Goal: Task Accomplishment & Management: Manage account settings

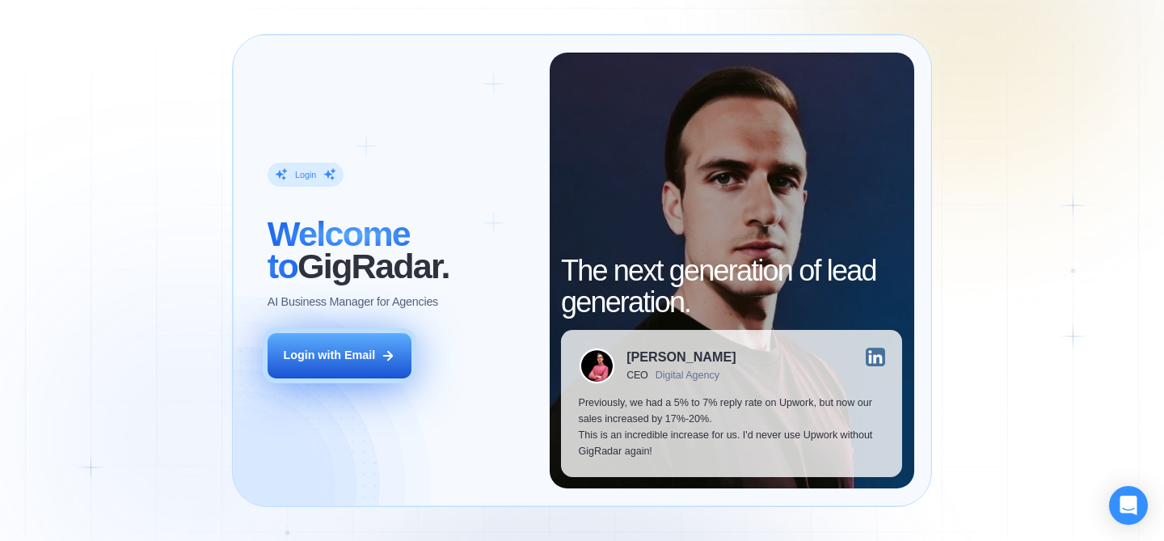
click at [338, 352] on div "Login with Email" at bounding box center [329, 356] width 92 height 16
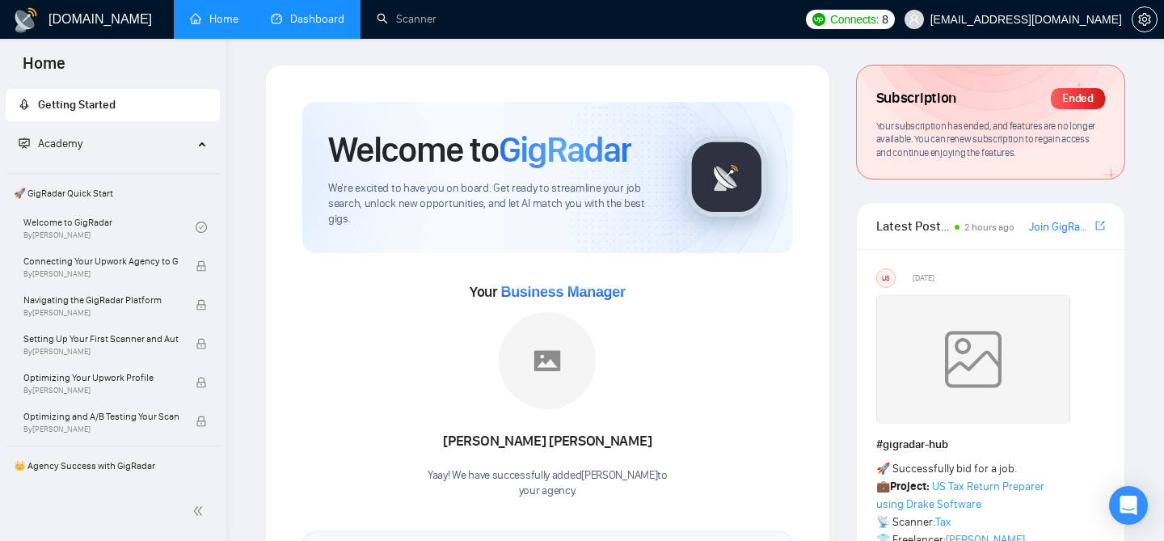
click at [344, 24] on link "Dashboard" at bounding box center [308, 19] width 74 height 14
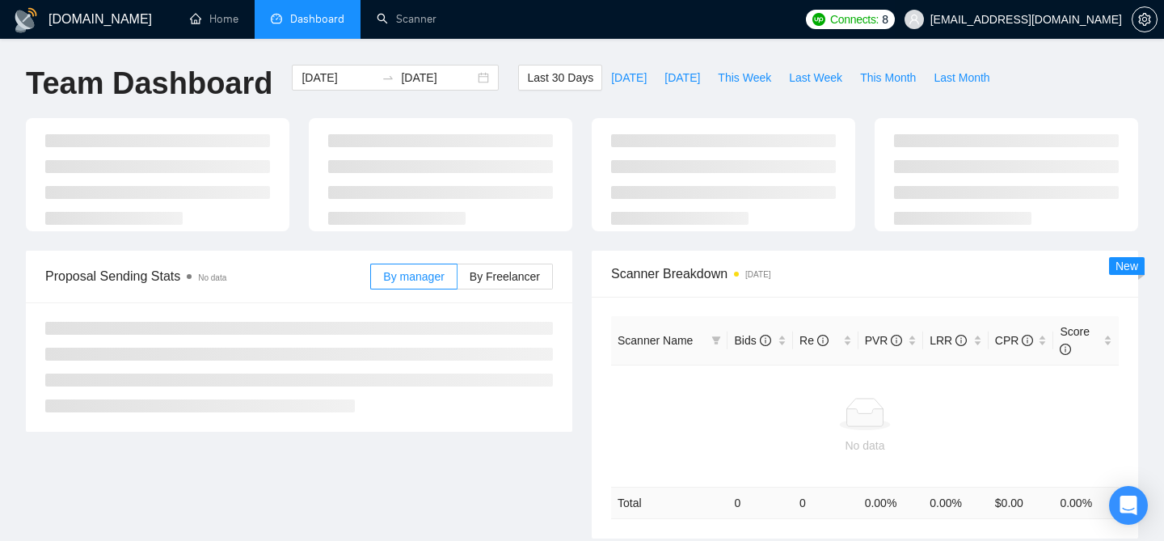
click at [994, 11] on span "[EMAIL_ADDRESS][DOMAIN_NAME]" at bounding box center [1013, 20] width 237 height 52
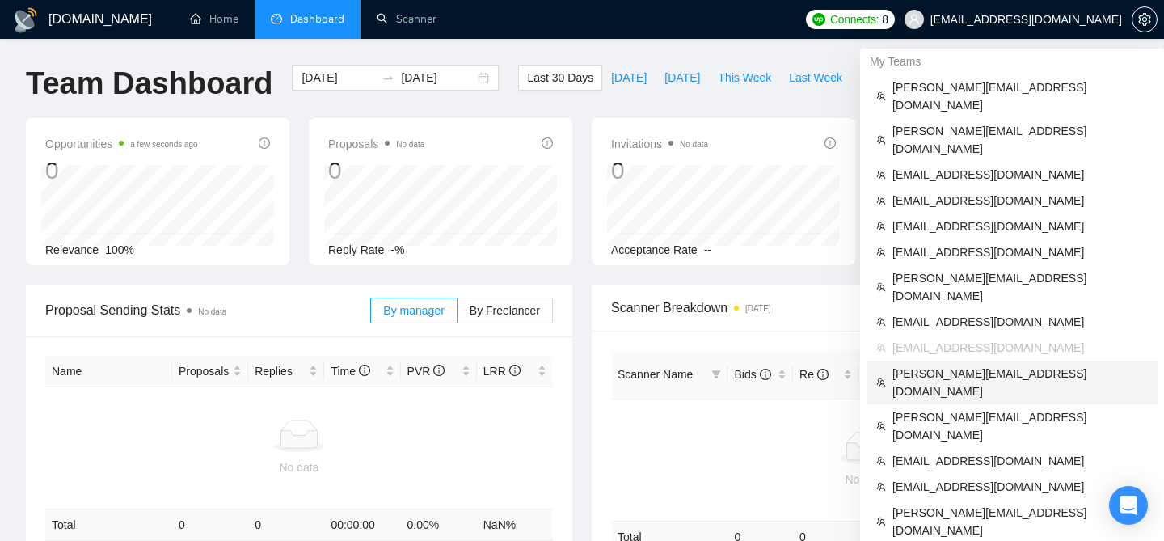
click at [901, 365] on span "[PERSON_NAME][EMAIL_ADDRESS][DOMAIN_NAME]" at bounding box center [1019, 383] width 255 height 36
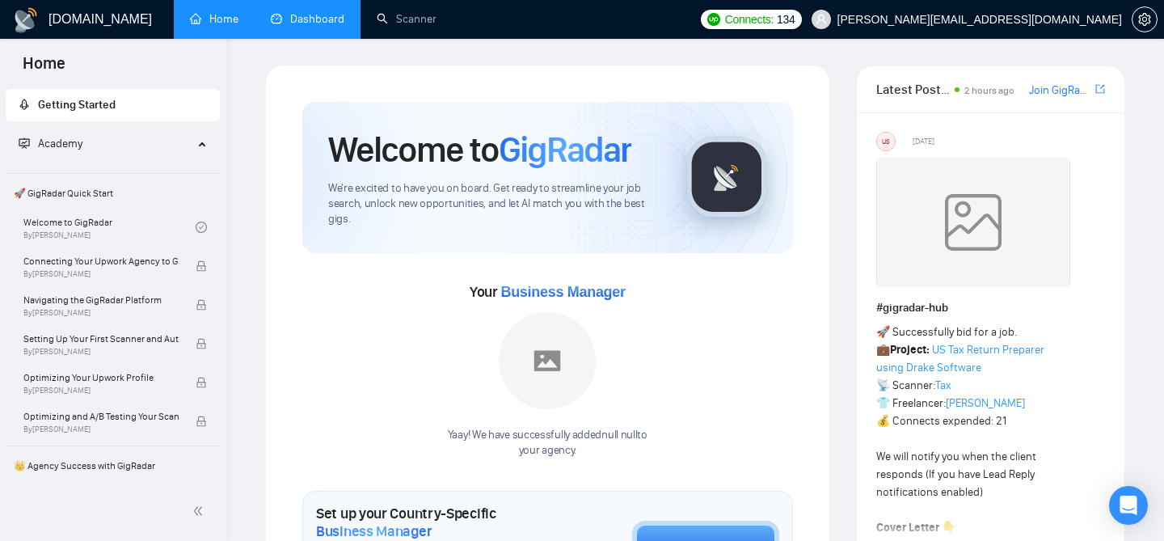
click at [330, 14] on link "Dashboard" at bounding box center [308, 19] width 74 height 14
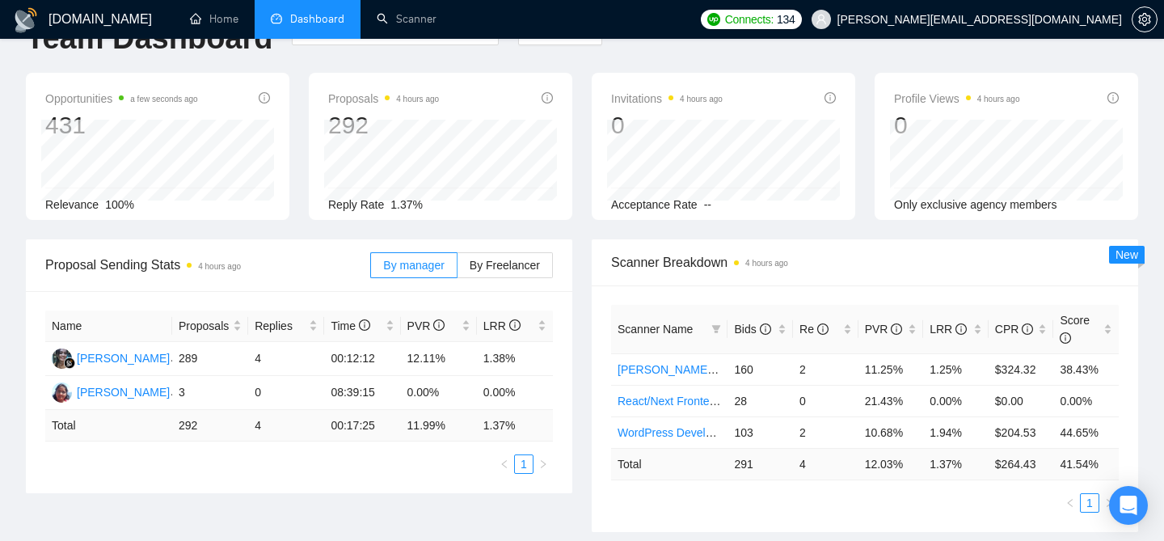
scroll to position [81, 0]
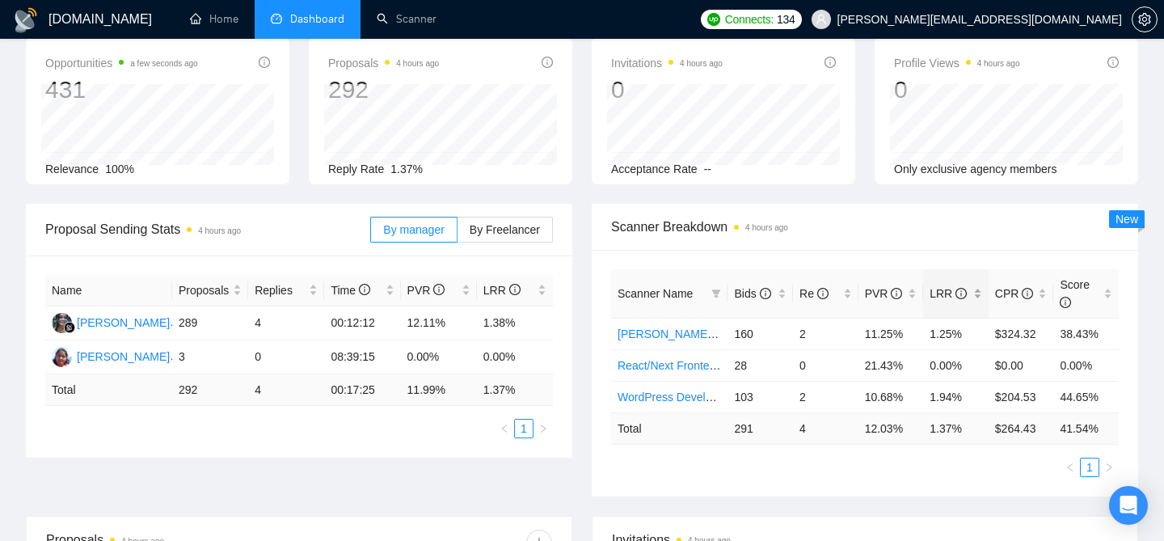
click at [977, 294] on div "LRR" at bounding box center [956, 294] width 53 height 18
click at [938, 251] on div "Scanner Name Bids Re PVR LRR CPR Score WordPress Development 103 2 10.68% 1.94%…" at bounding box center [865, 373] width 546 height 247
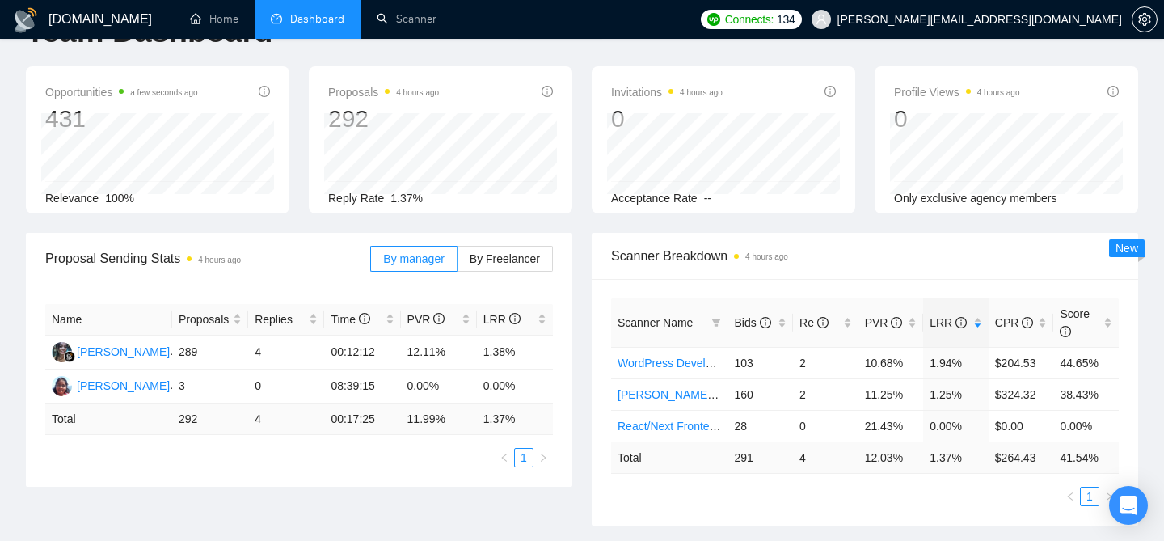
scroll to position [0, 0]
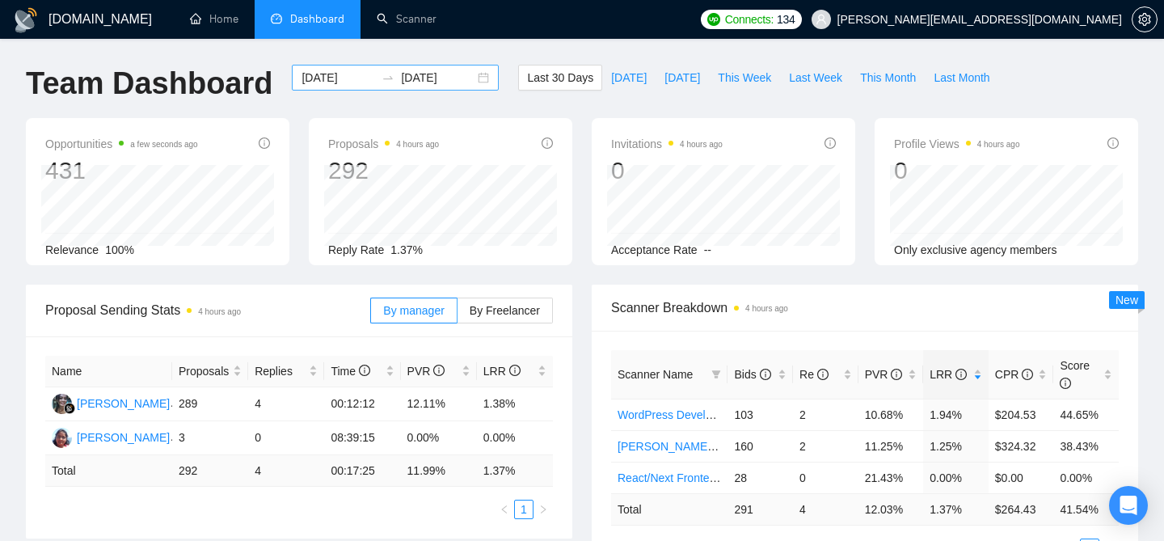
click at [475, 81] on div "2025-08-09 2025-09-08" at bounding box center [395, 78] width 207 height 26
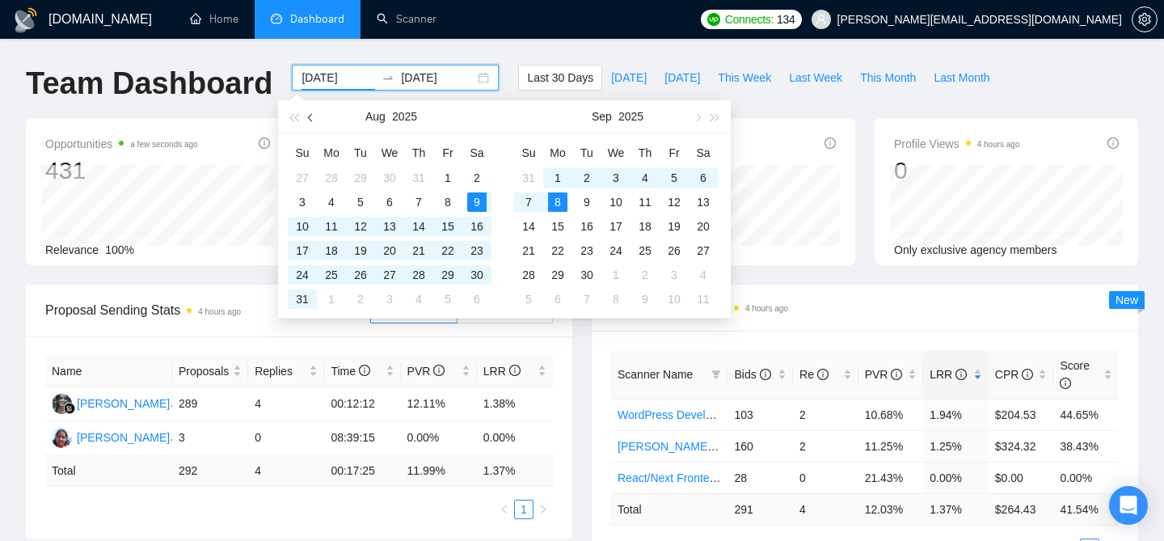
click at [319, 121] on button "button" at bounding box center [311, 116] width 18 height 32
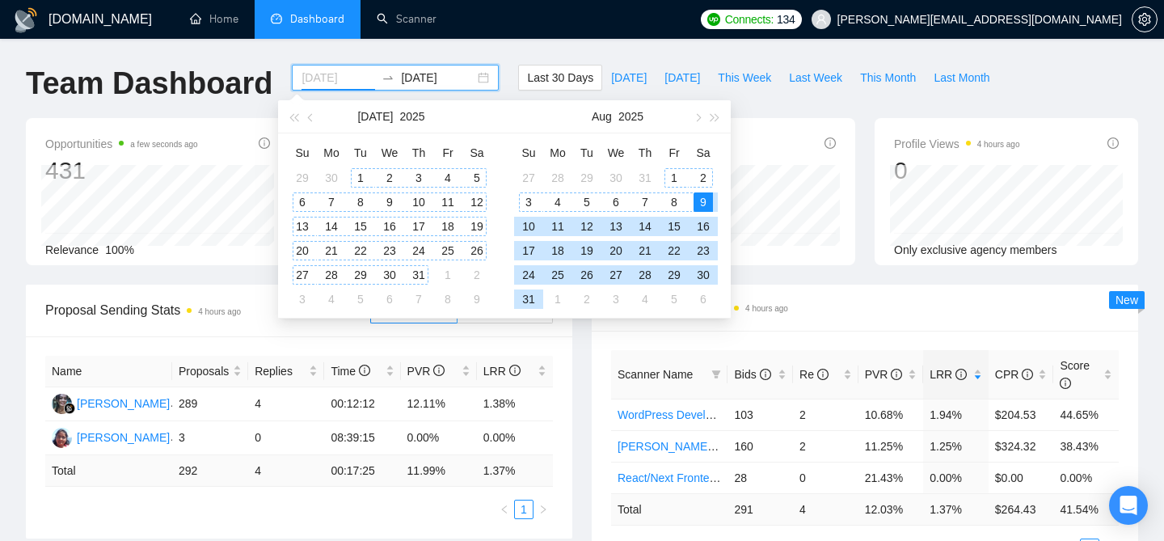
type input "2025-07-01"
click at [359, 174] on div "1" at bounding box center [360, 177] width 19 height 19
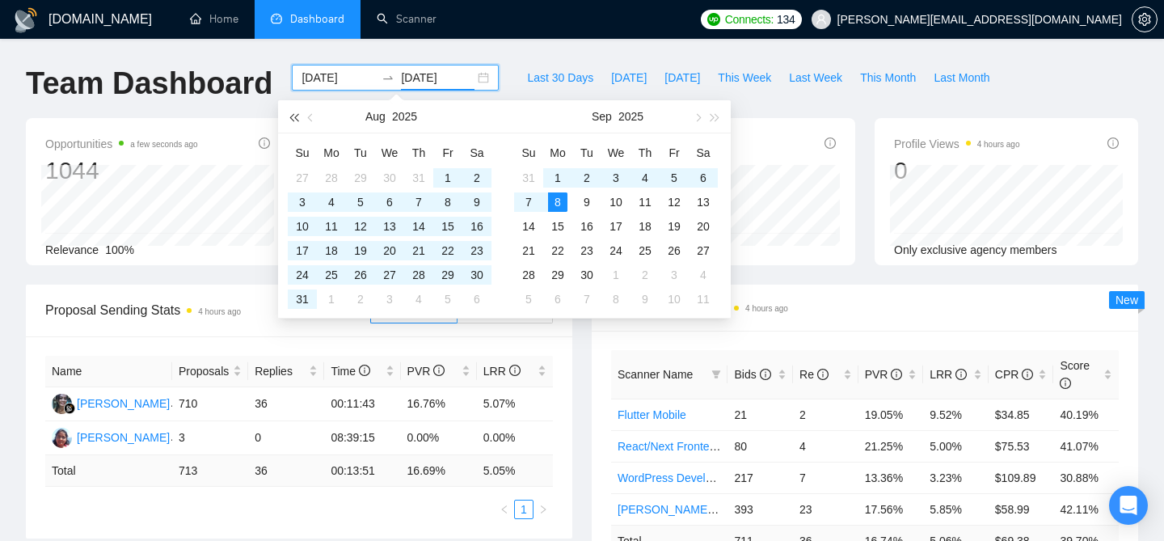
click at [299, 112] on button "button" at bounding box center [294, 116] width 18 height 32
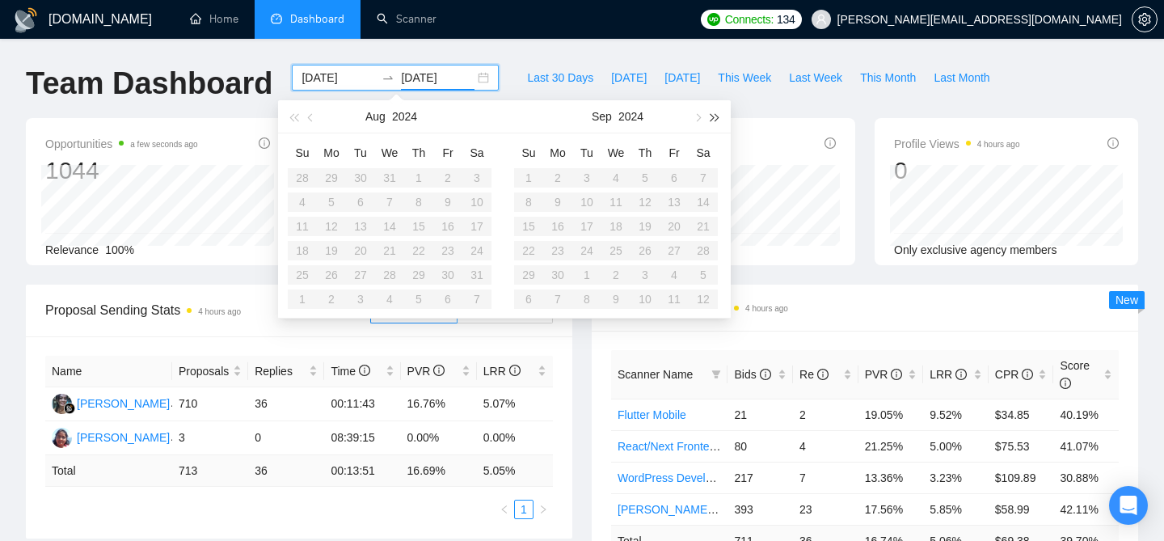
click at [723, 108] on button "button" at bounding box center [716, 116] width 18 height 32
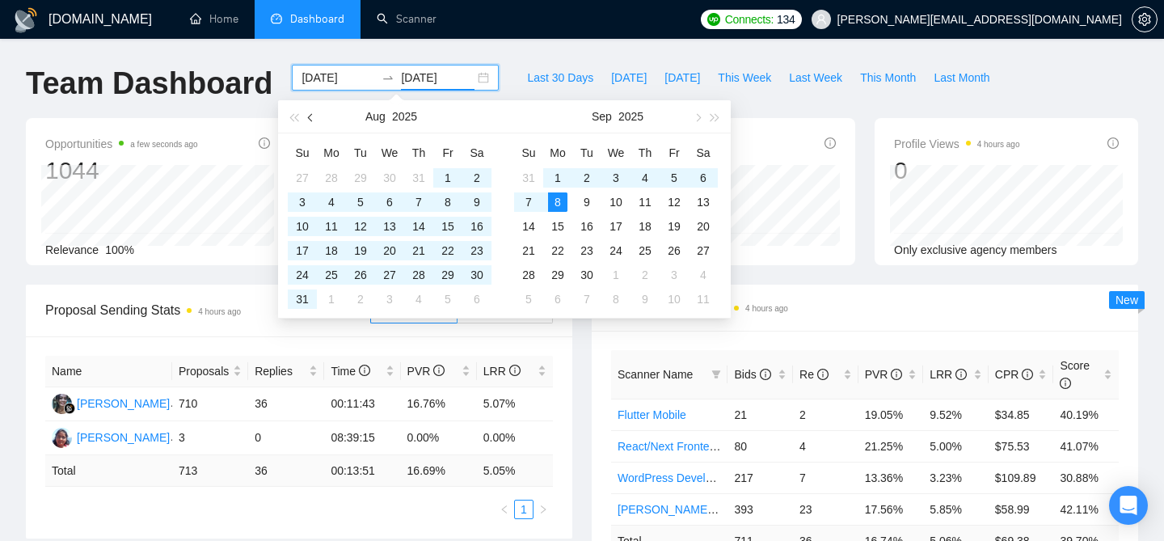
click at [314, 114] on button "button" at bounding box center [311, 116] width 18 height 32
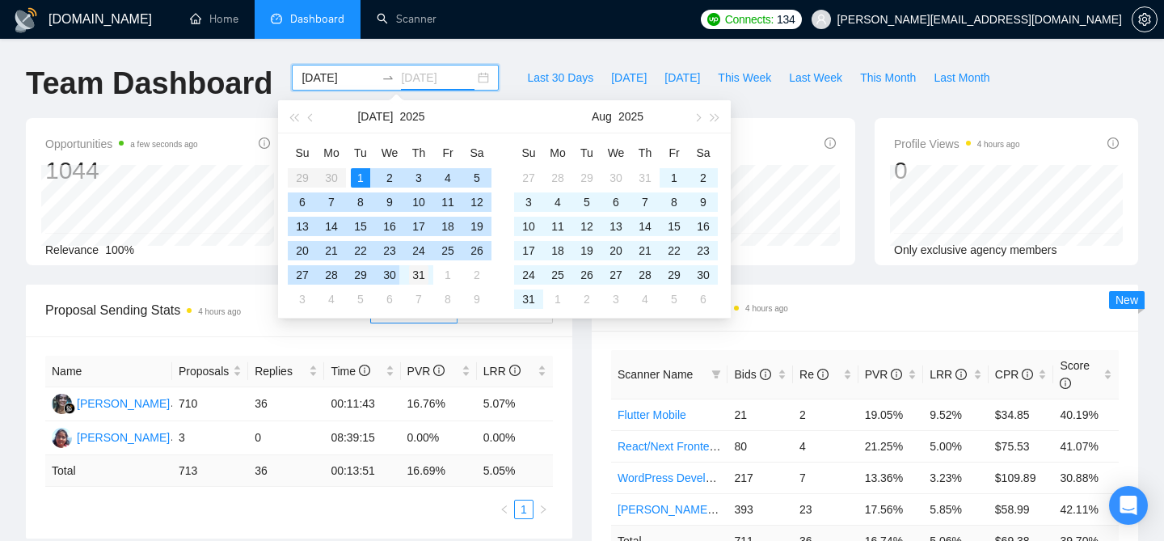
type input "2025-07-31"
click at [432, 273] on td "31" at bounding box center [418, 275] width 29 height 24
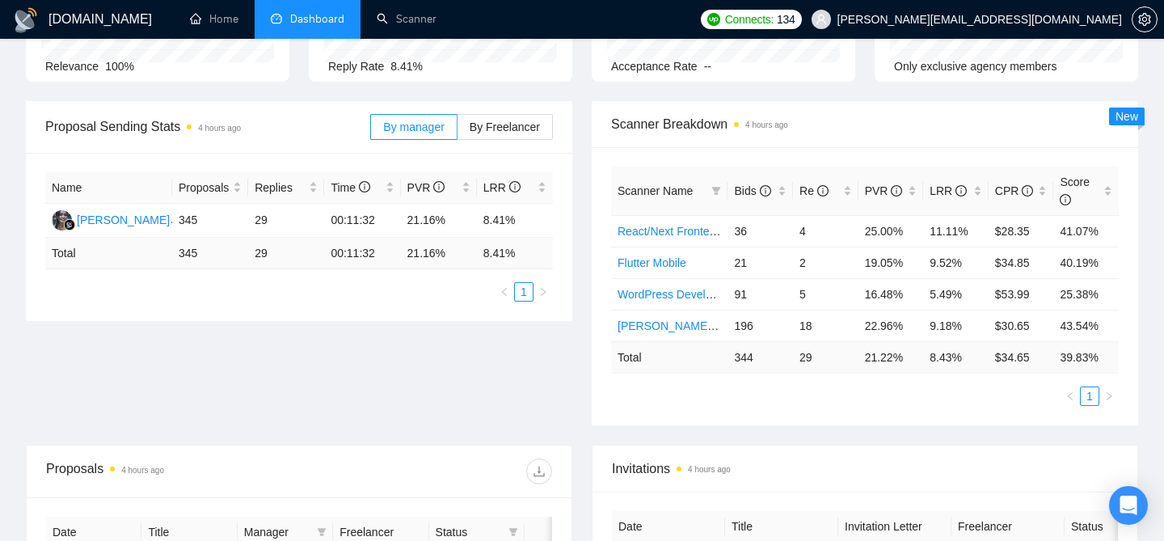
scroll to position [193, 0]
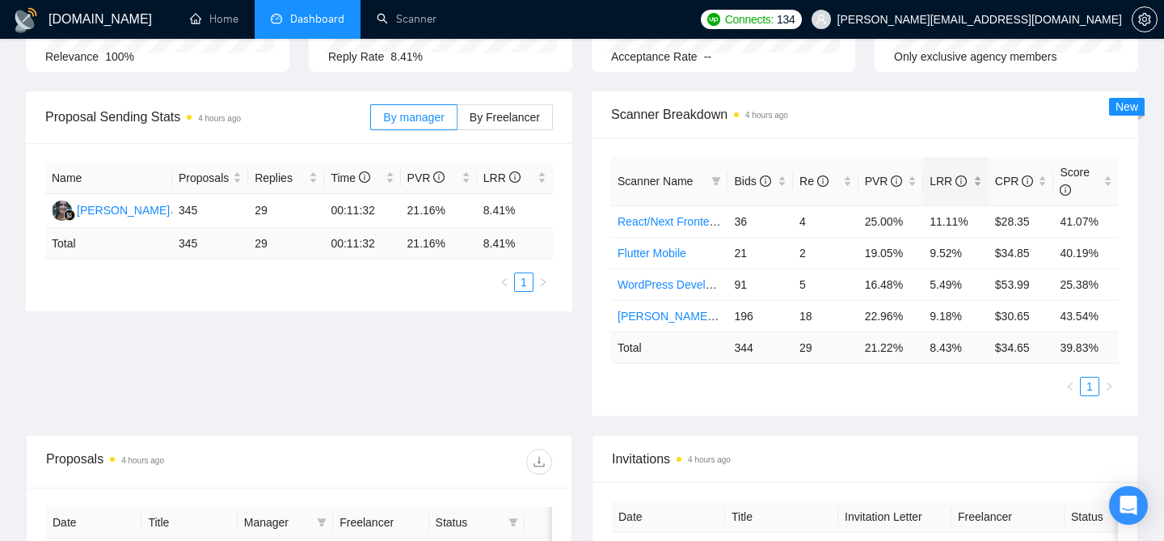
click at [978, 185] on div "LRR" at bounding box center [956, 181] width 53 height 18
click at [863, 146] on div "Scanner Name Bids Re PVR LRR CPR Score React/Next Frontend Dev 36 4 25.00% 11.1…" at bounding box center [865, 276] width 546 height 278
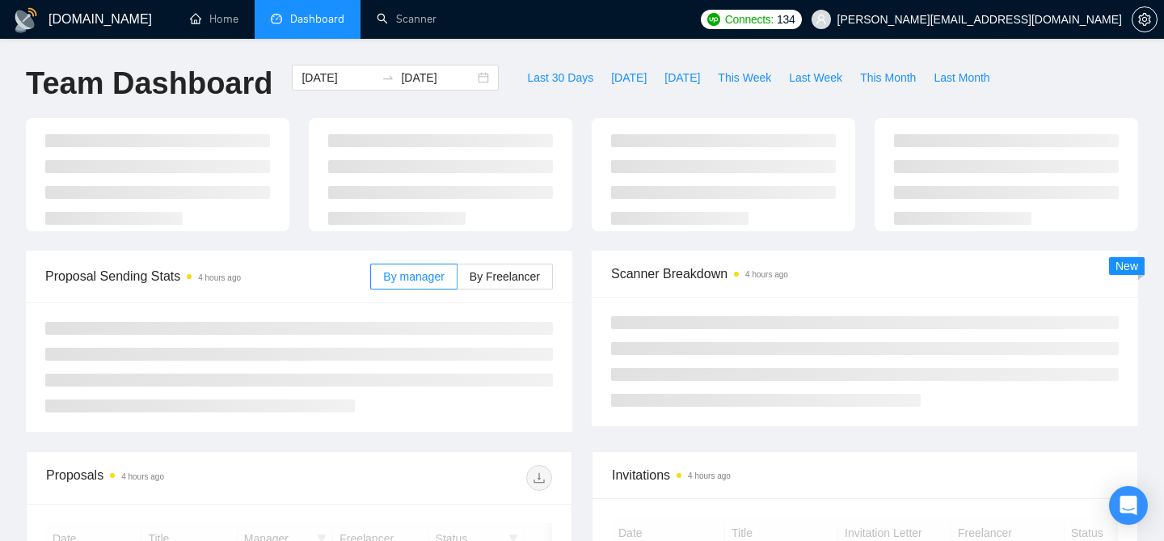
scroll to position [193, 0]
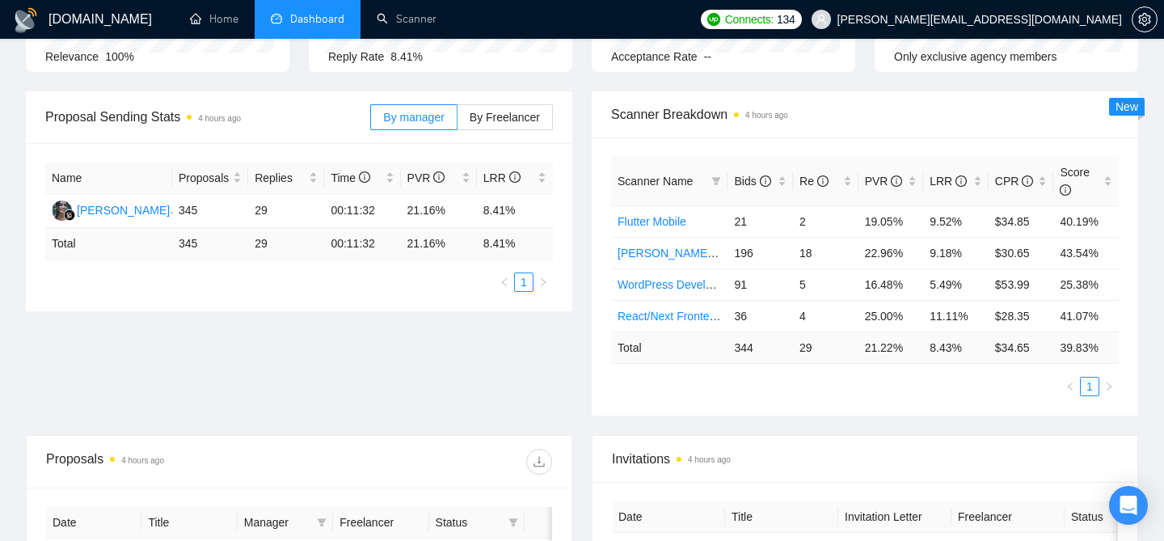
click at [987, 19] on span "[PERSON_NAME][EMAIL_ADDRESS][DOMAIN_NAME]" at bounding box center [979, 19] width 285 height 0
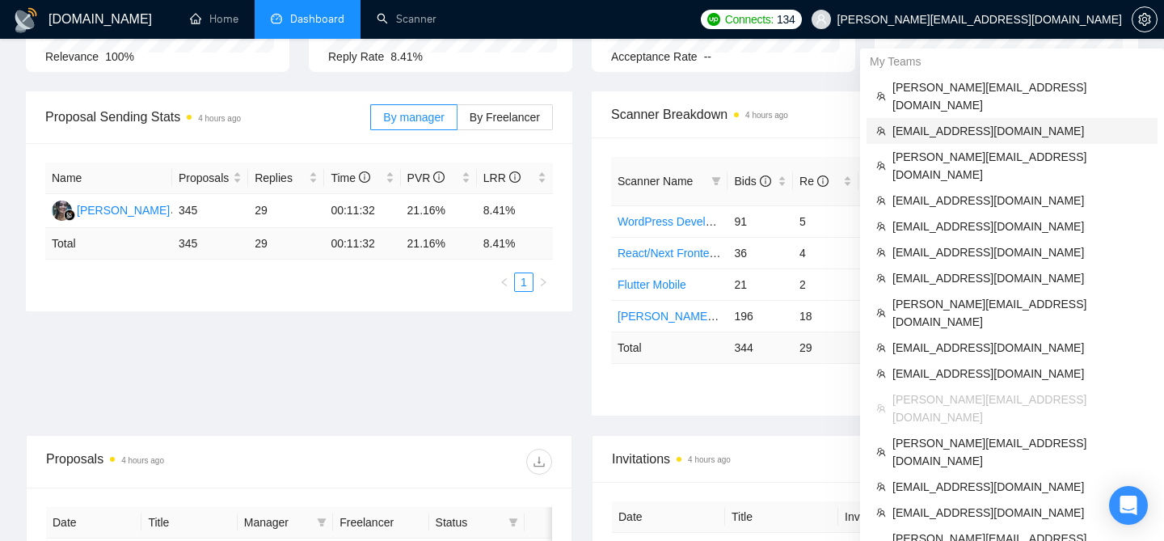
click at [948, 122] on span "[EMAIL_ADDRESS][DOMAIN_NAME]" at bounding box center [1019, 131] width 255 height 18
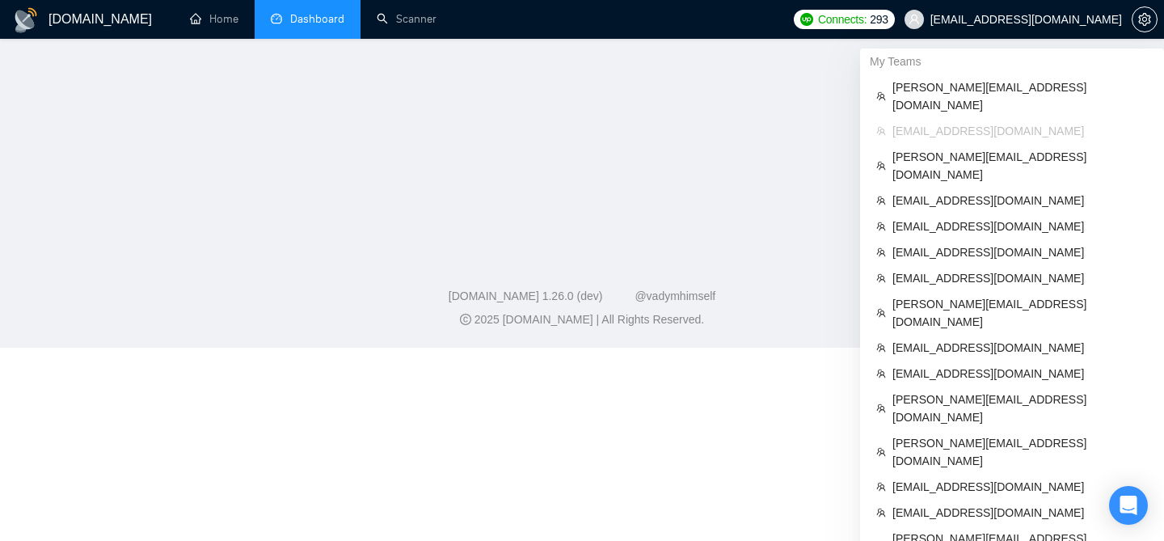
scroll to position [203, 0]
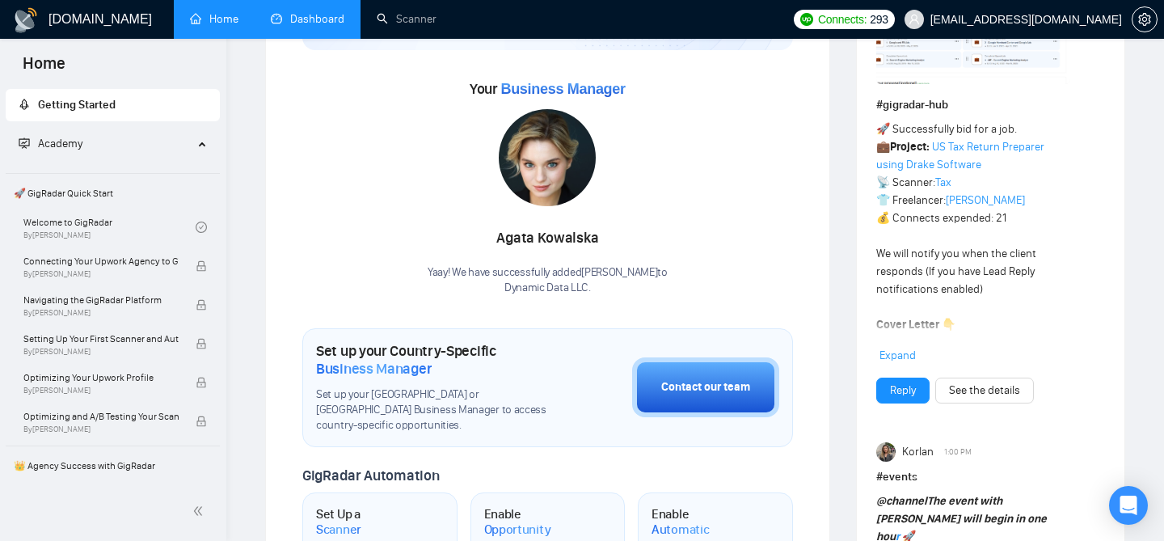
click at [325, 22] on link "Dashboard" at bounding box center [308, 19] width 74 height 14
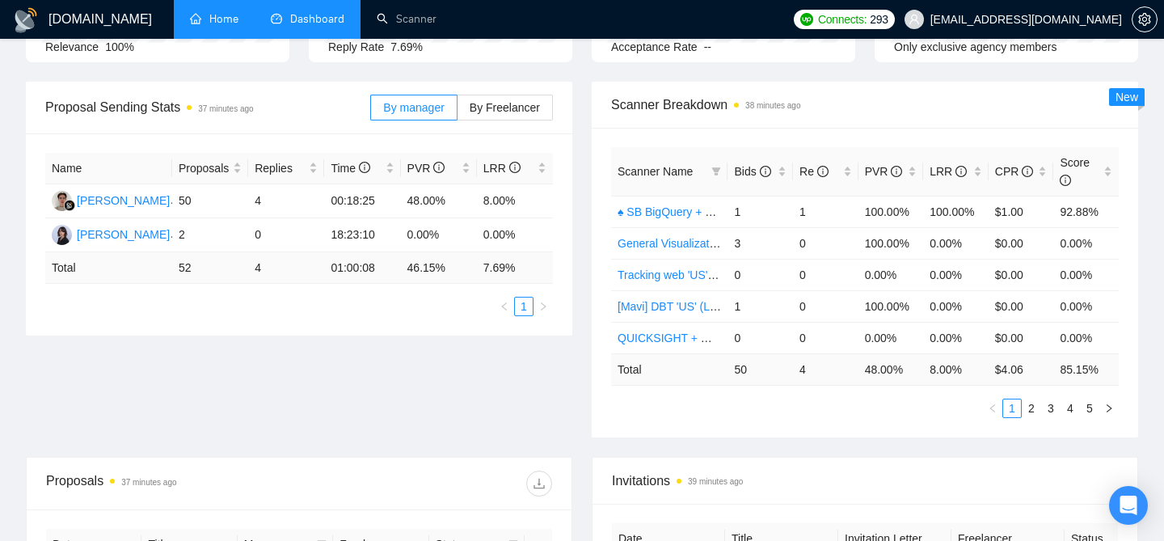
type input "[DATE]"
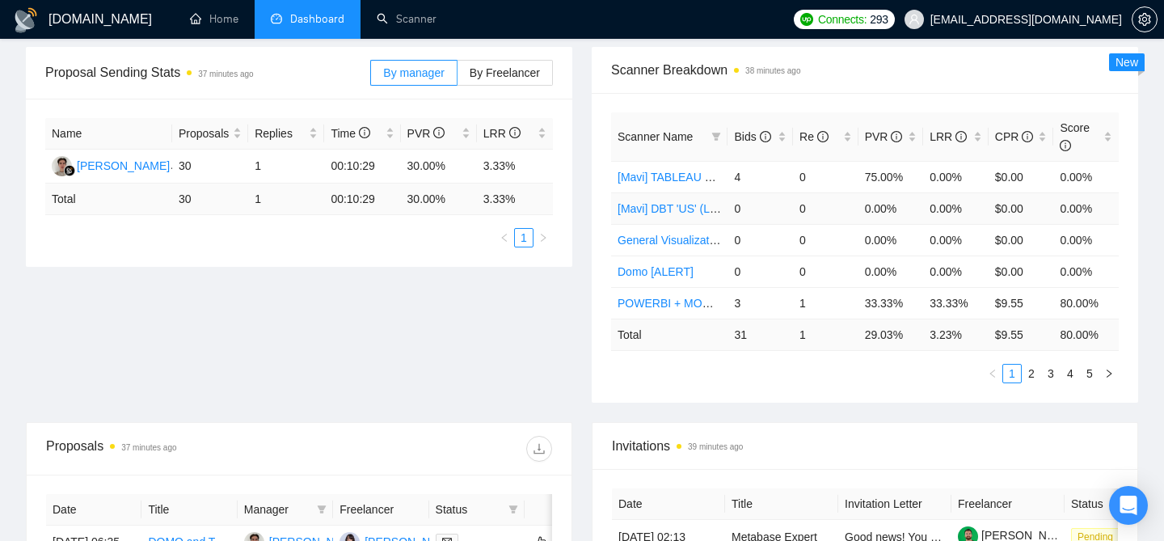
scroll to position [246, 0]
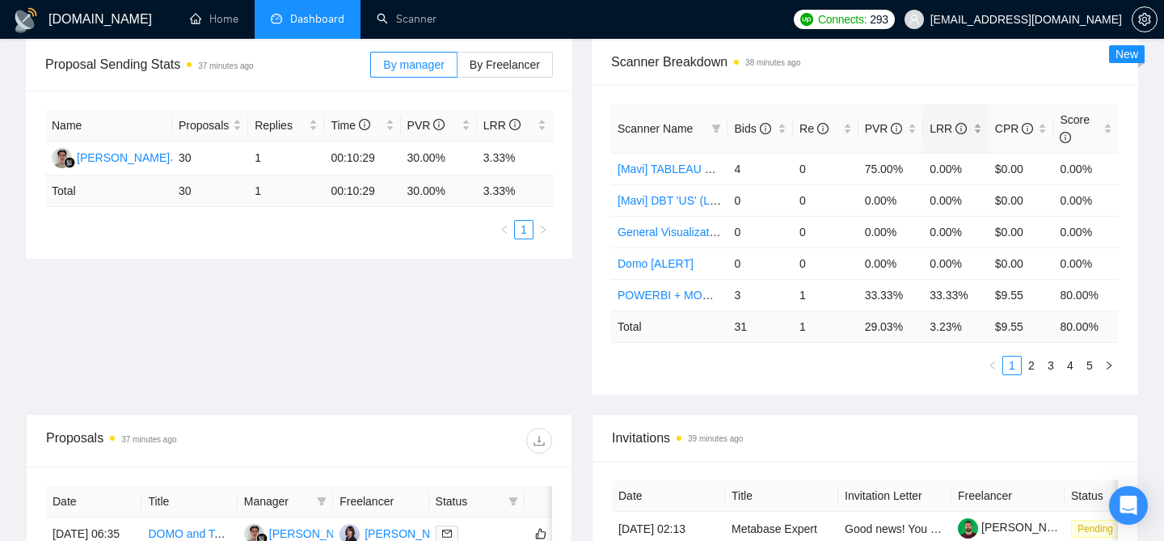
click at [980, 131] on div "LRR" at bounding box center [956, 129] width 53 height 18
click at [859, 69] on span "Scanner Breakdown 38 minutes ago" at bounding box center [865, 62] width 508 height 20
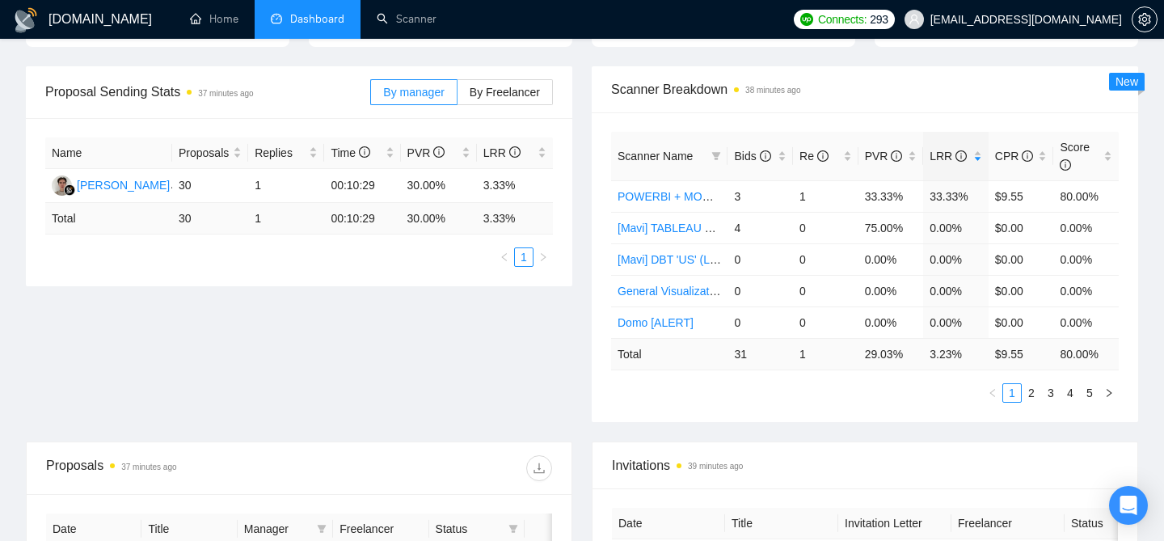
scroll to position [210, 0]
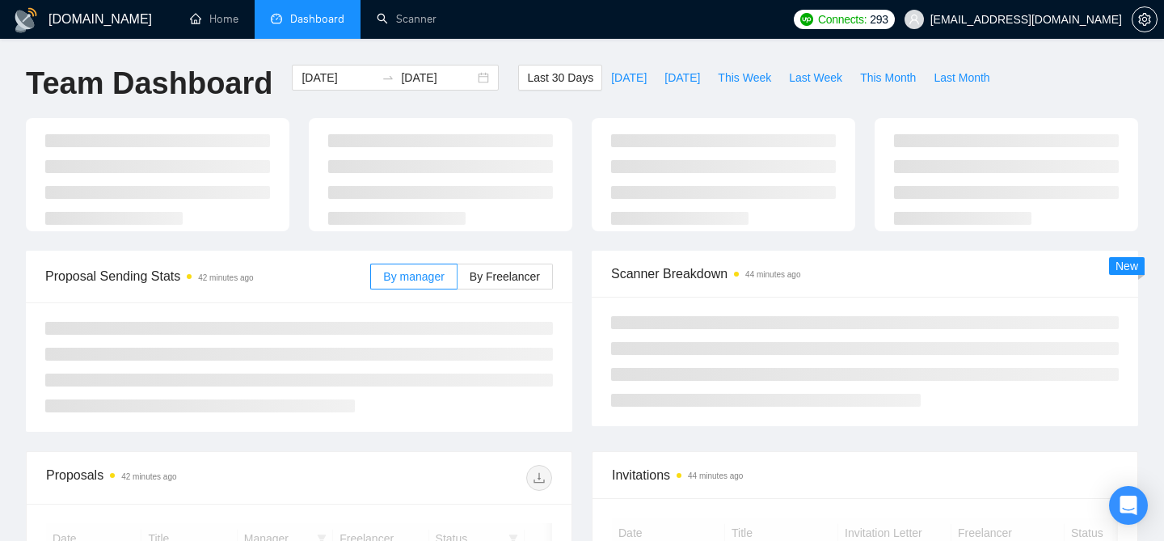
scroll to position [210, 0]
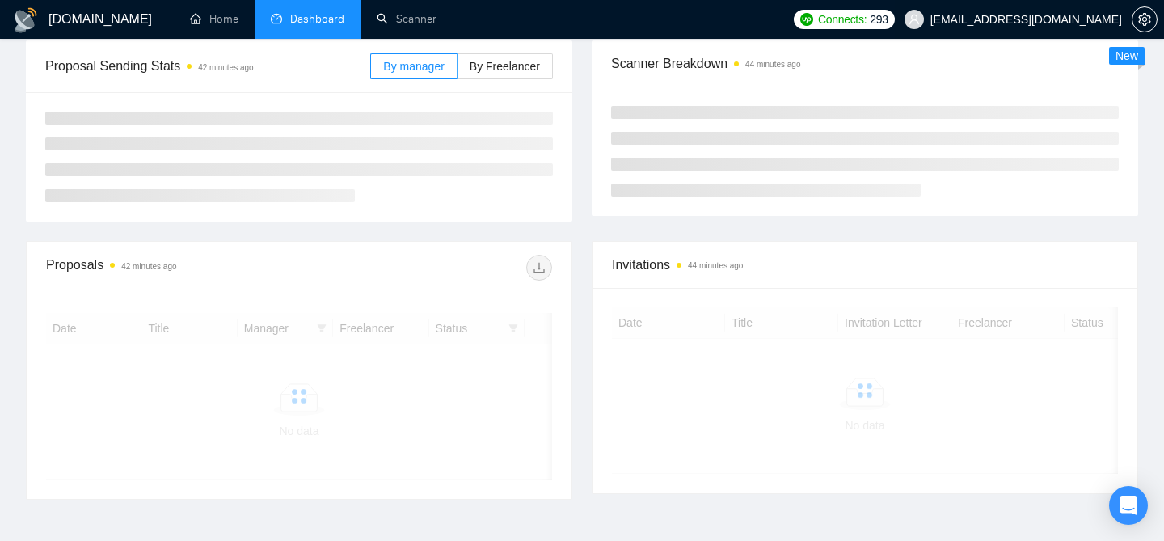
click at [1010, 19] on span "victoria@dynamicdata.agency" at bounding box center [1026, 19] width 192 height 0
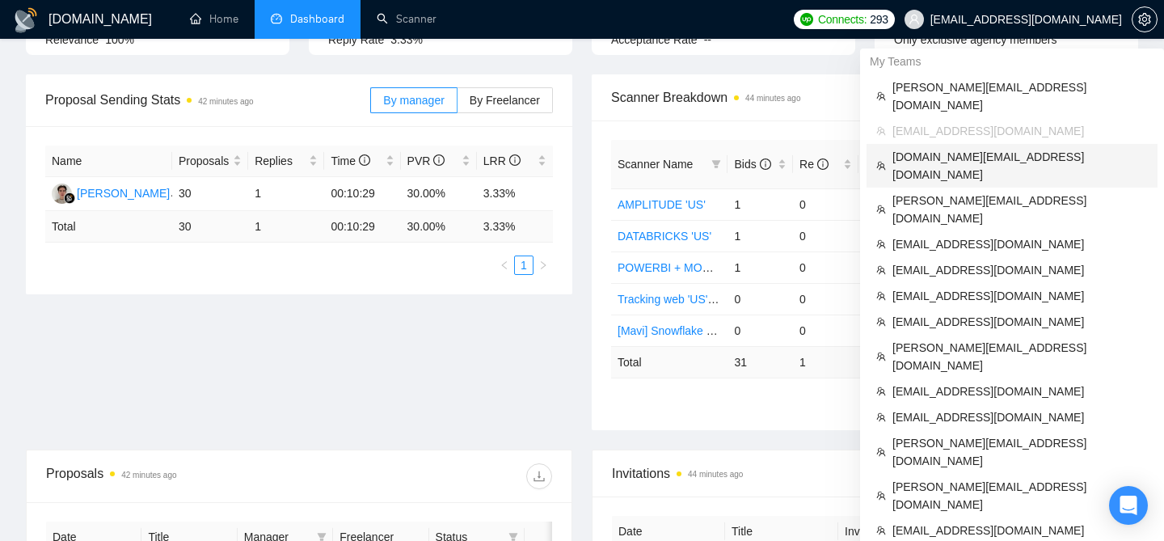
click at [943, 148] on span "sergiosilva.ventures@gmail.com" at bounding box center [1019, 166] width 255 height 36
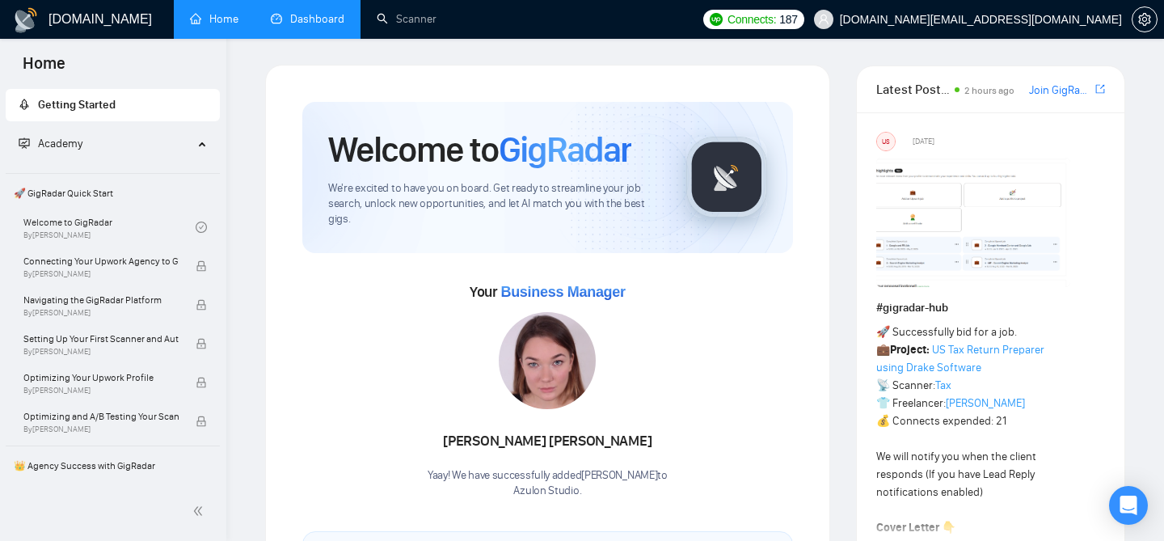
click at [319, 26] on link "Dashboard" at bounding box center [308, 19] width 74 height 14
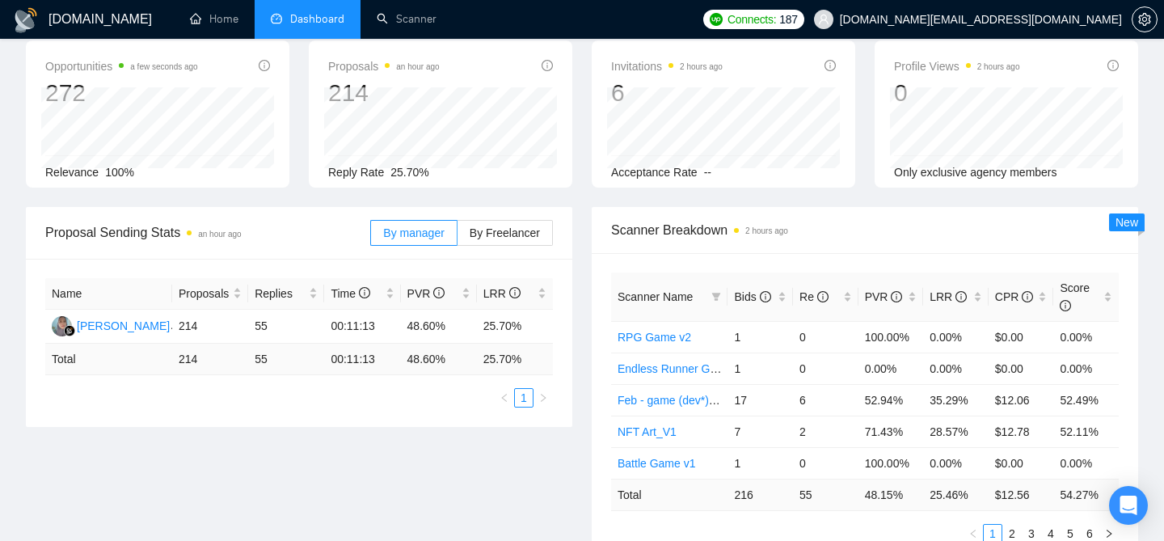
scroll to position [90, 0]
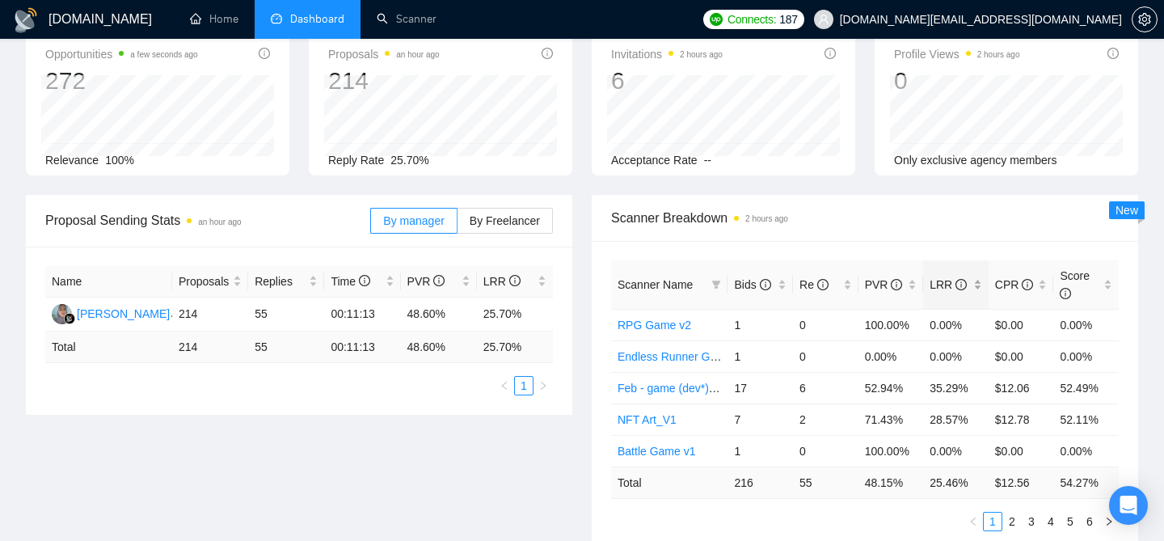
click at [978, 285] on div "LRR" at bounding box center [956, 285] width 53 height 18
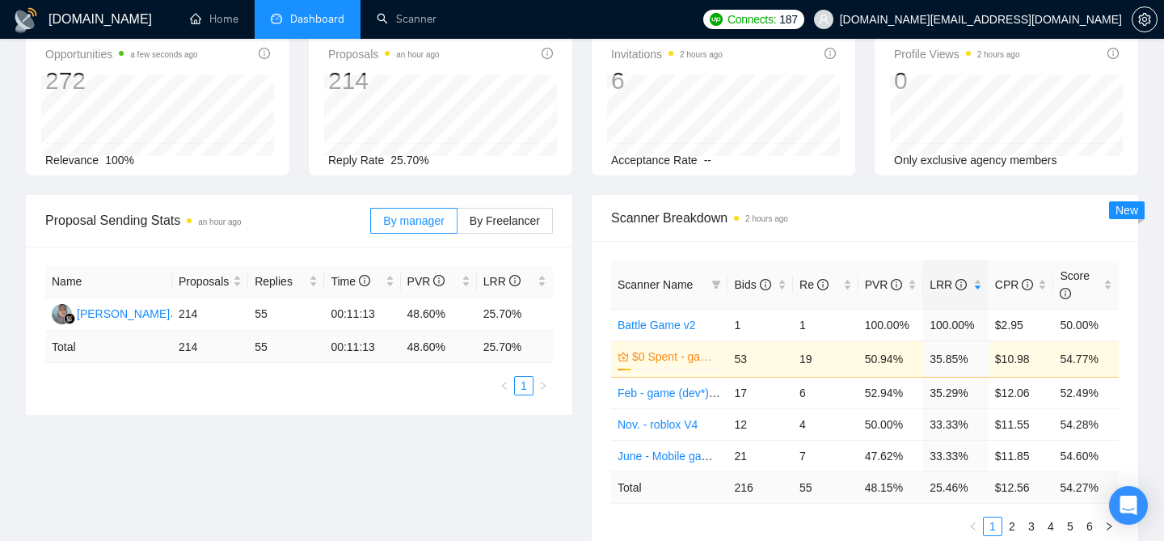
click at [924, 235] on div "Scanner Breakdown 2 hours ago" at bounding box center [865, 218] width 508 height 46
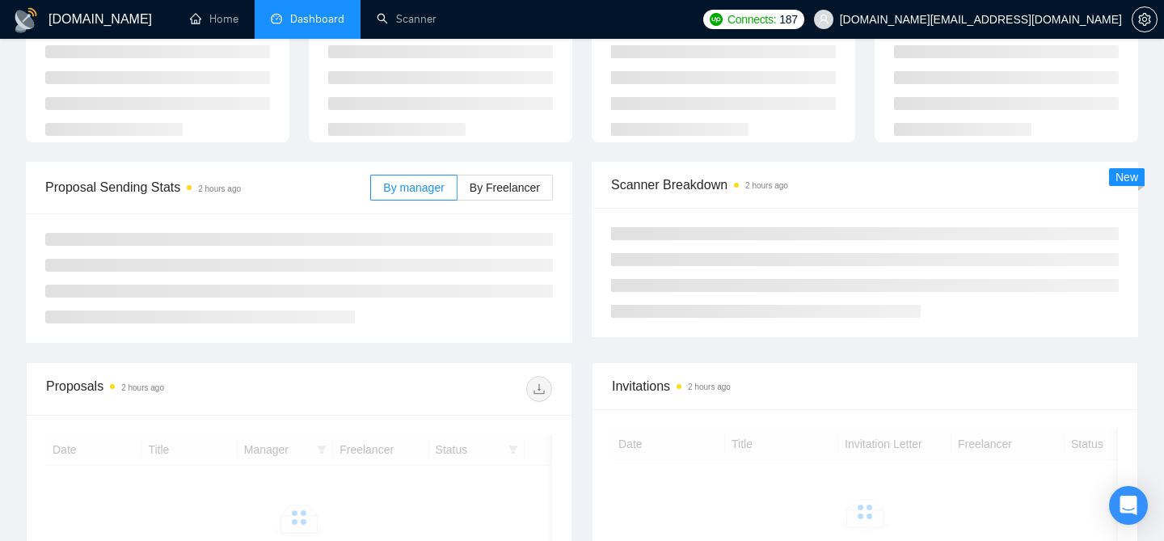
scroll to position [89, 0]
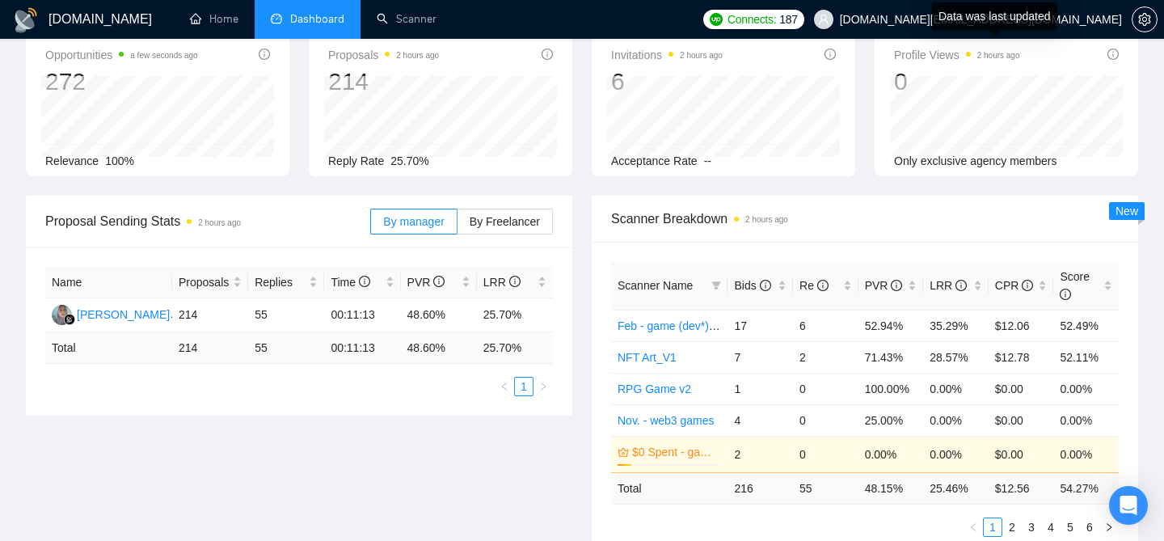
click at [978, 37] on div "Data was last updated" at bounding box center [994, 21] width 125 height 39
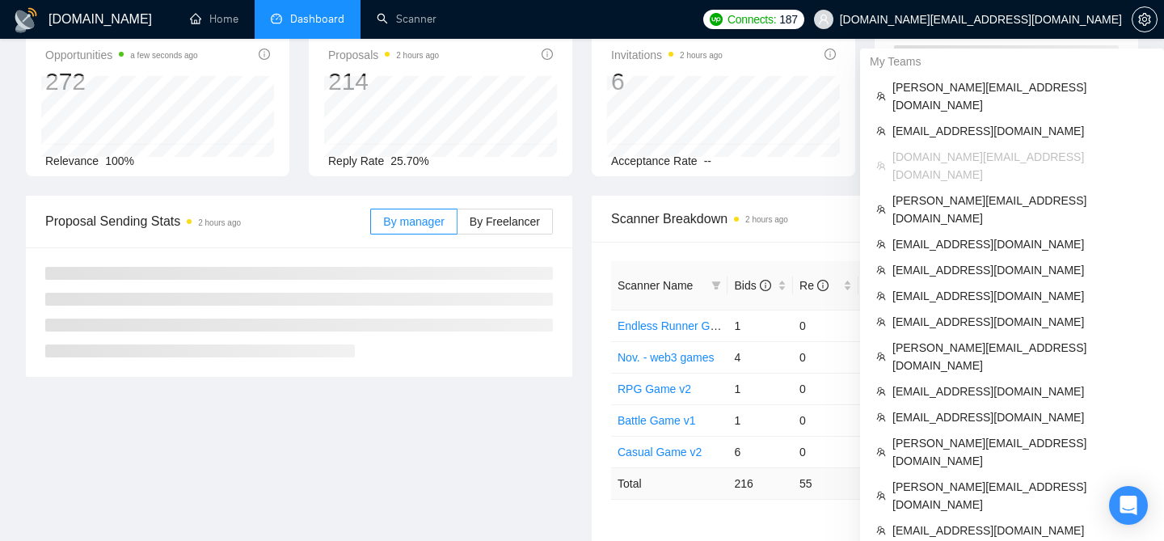
click at [1084, 29] on span "[DOMAIN_NAME][EMAIL_ADDRESS][DOMAIN_NAME]" at bounding box center [967, 20] width 327 height 52
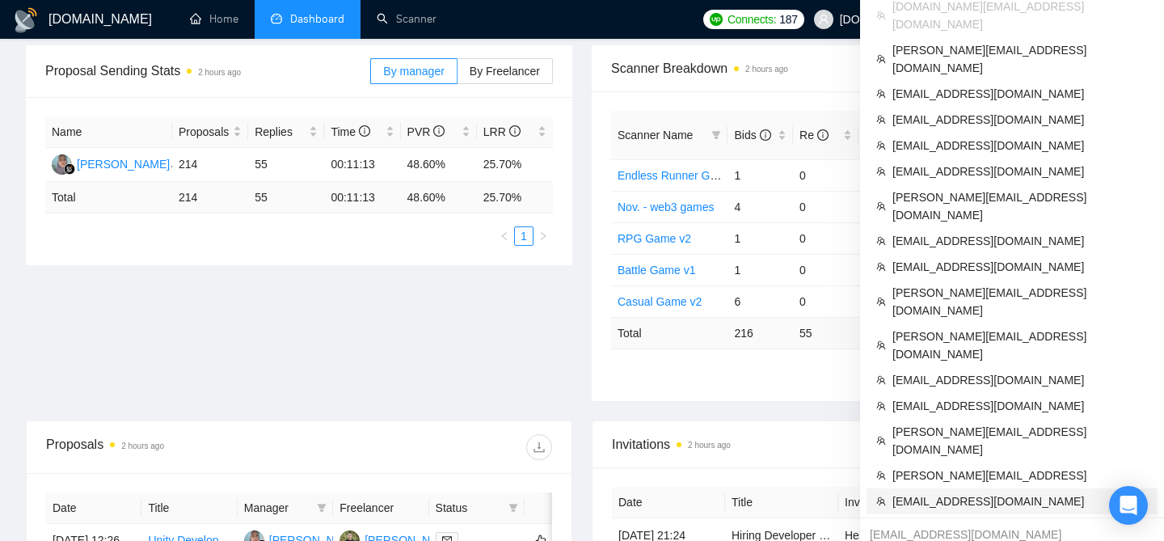
click at [951, 488] on li "[EMAIL_ADDRESS][DOMAIN_NAME]" at bounding box center [1012, 501] width 291 height 26
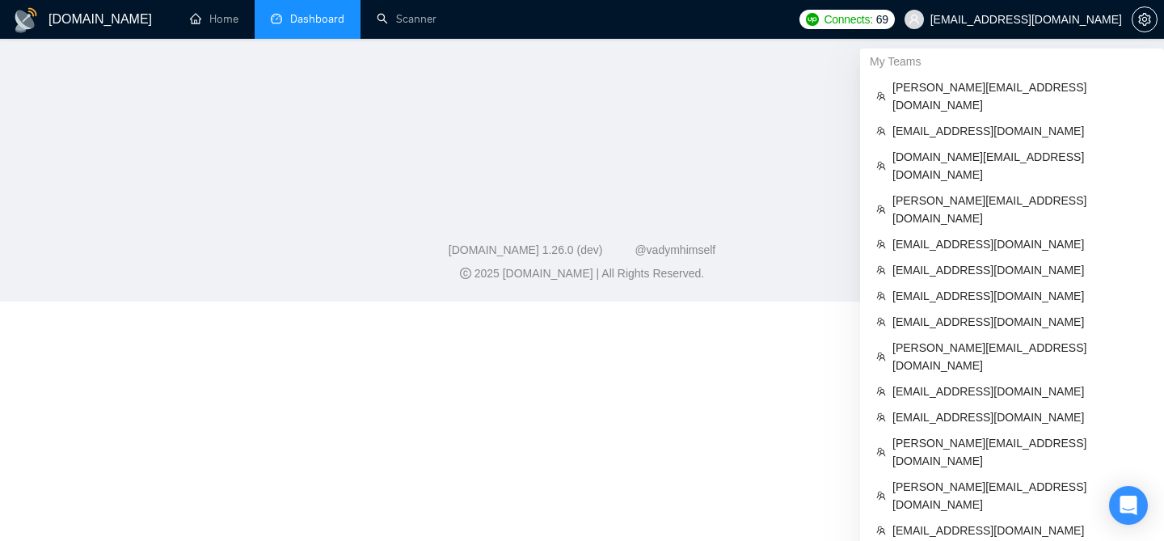
scroll to position [278, 0]
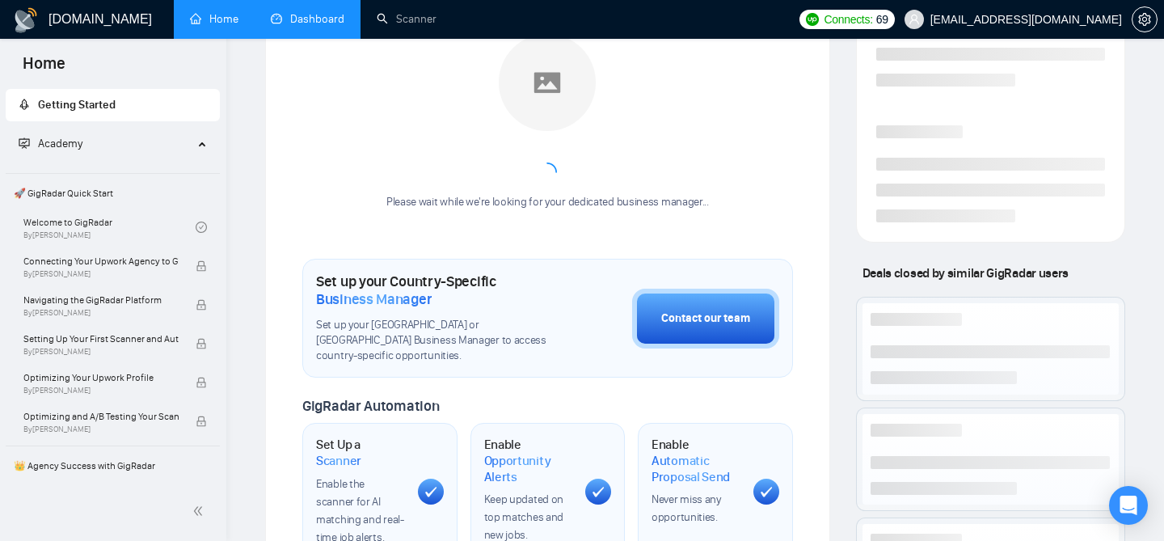
click at [312, 26] on link "Dashboard" at bounding box center [308, 19] width 74 height 14
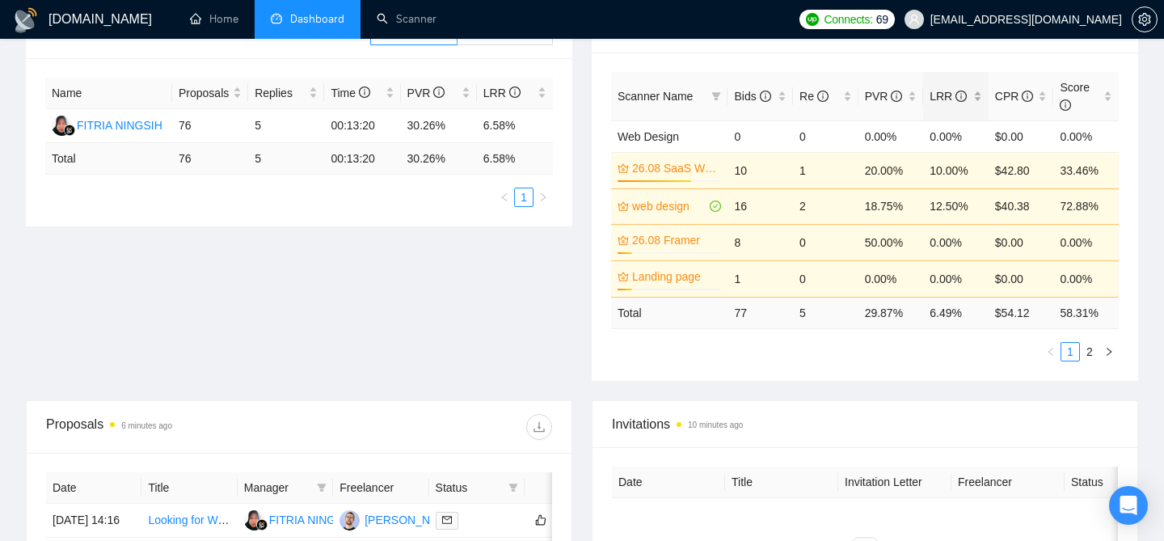
click at [977, 102] on div "LRR" at bounding box center [956, 96] width 53 height 18
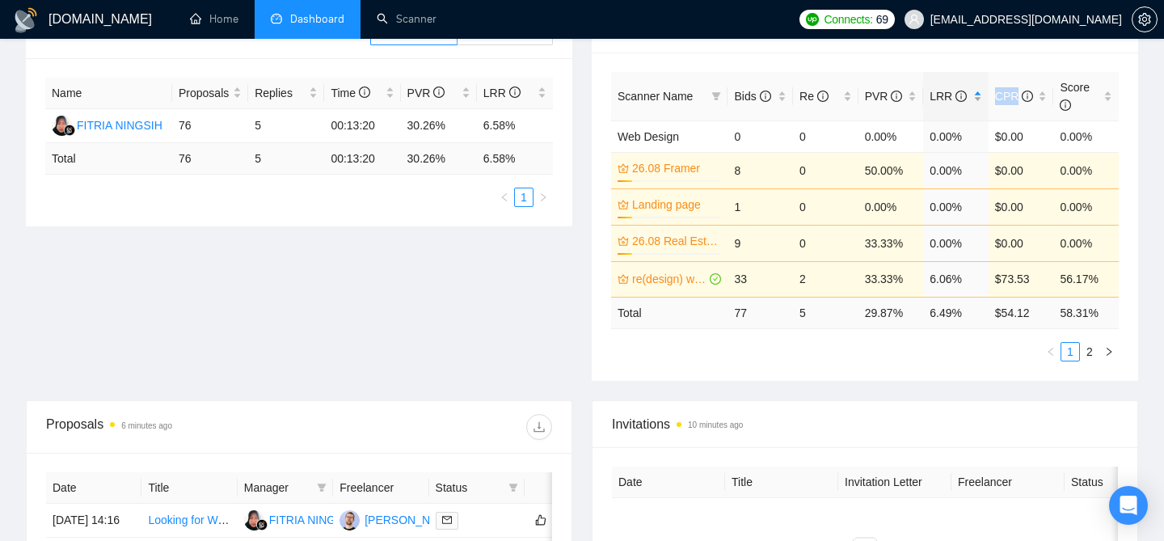
click at [977, 102] on div "LRR" at bounding box center [956, 96] width 53 height 18
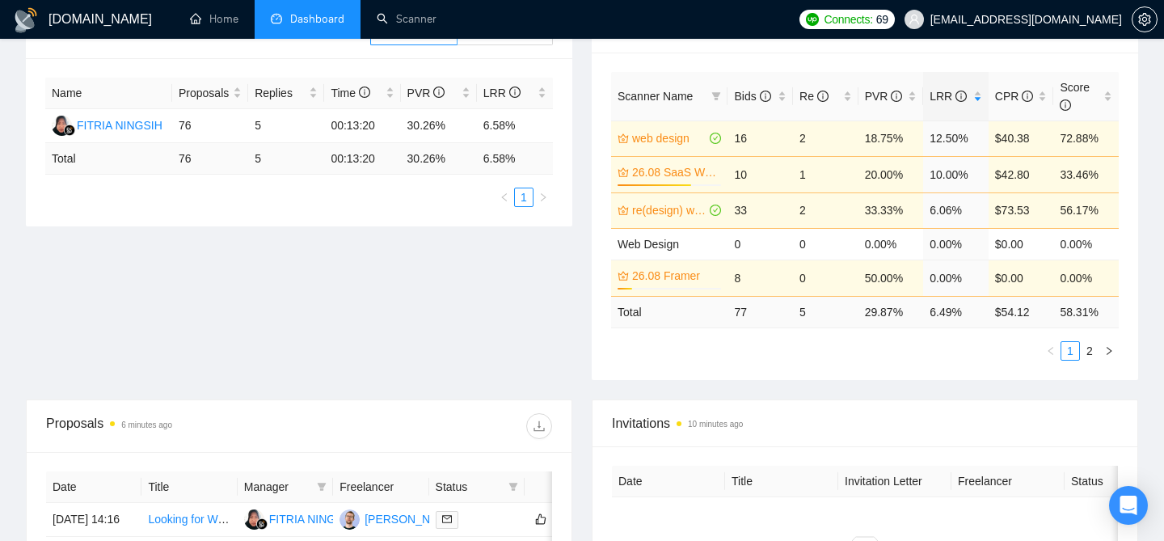
click at [494, 313] on div "Proposal Sending Stats 6 minutes ago By manager By Freelancer Name Proposals Re…" at bounding box center [582, 202] width 1132 height 393
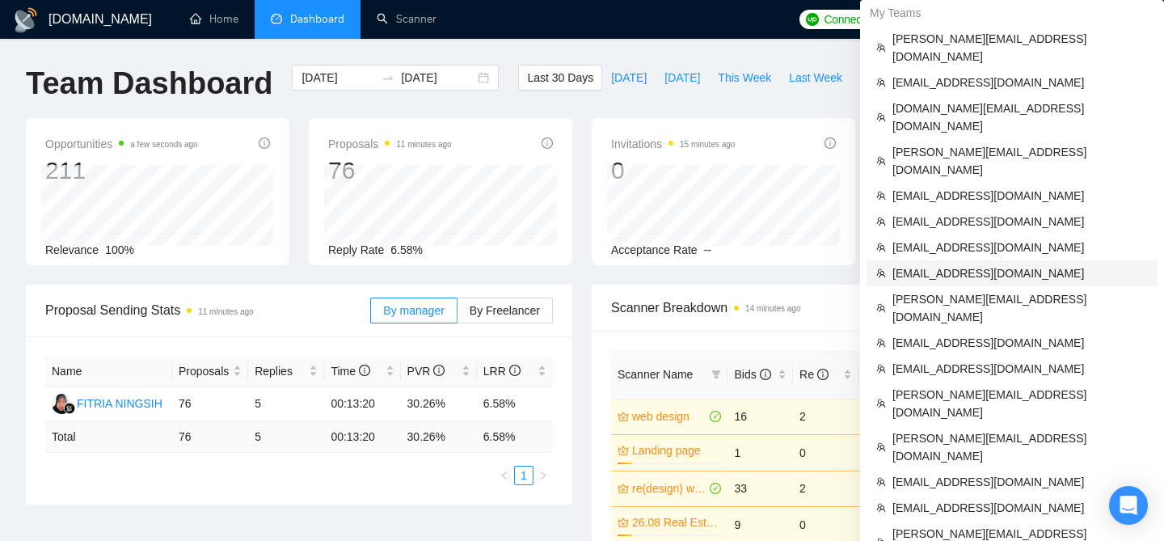
click at [938, 264] on span "[EMAIL_ADDRESS][DOMAIN_NAME]" at bounding box center [1019, 273] width 255 height 18
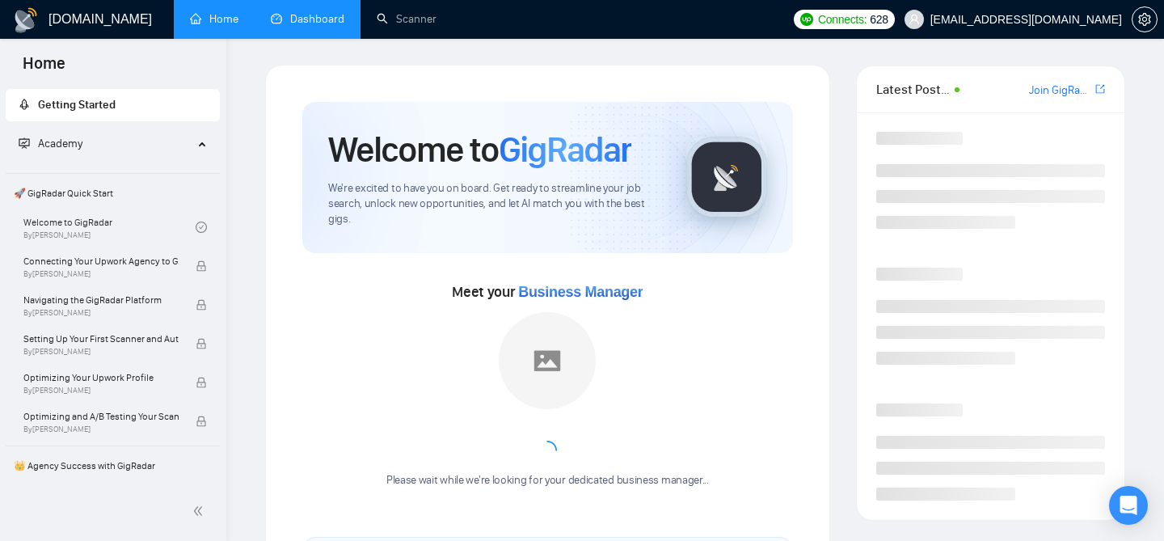
click at [306, 18] on link "Dashboard" at bounding box center [308, 19] width 74 height 14
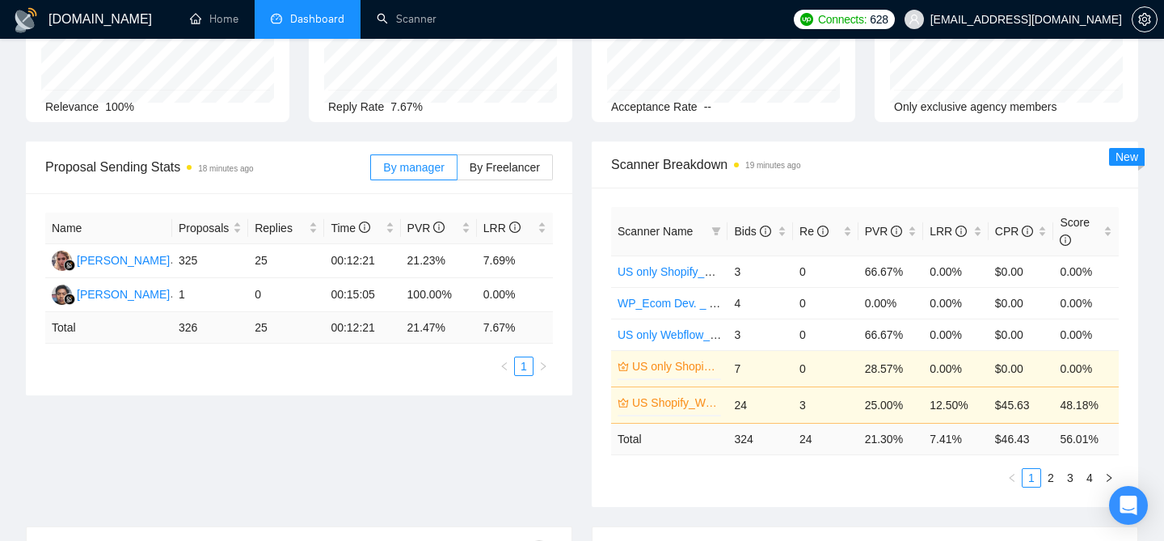
scroll to position [161, 0]
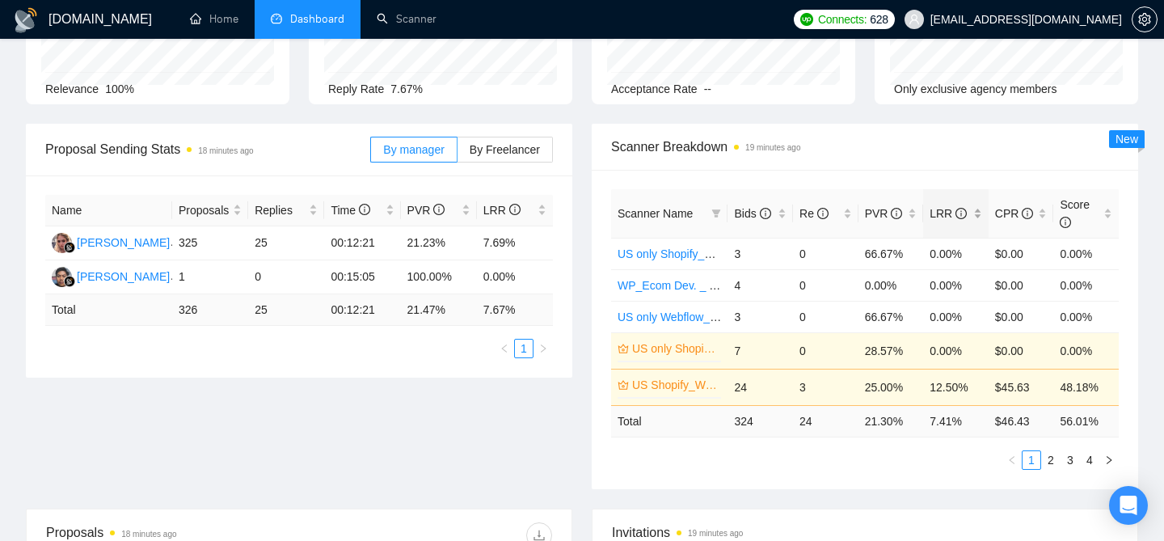
click at [982, 209] on div "LRR" at bounding box center [956, 214] width 53 height 18
click at [982, 211] on div "LRR" at bounding box center [956, 214] width 53 height 18
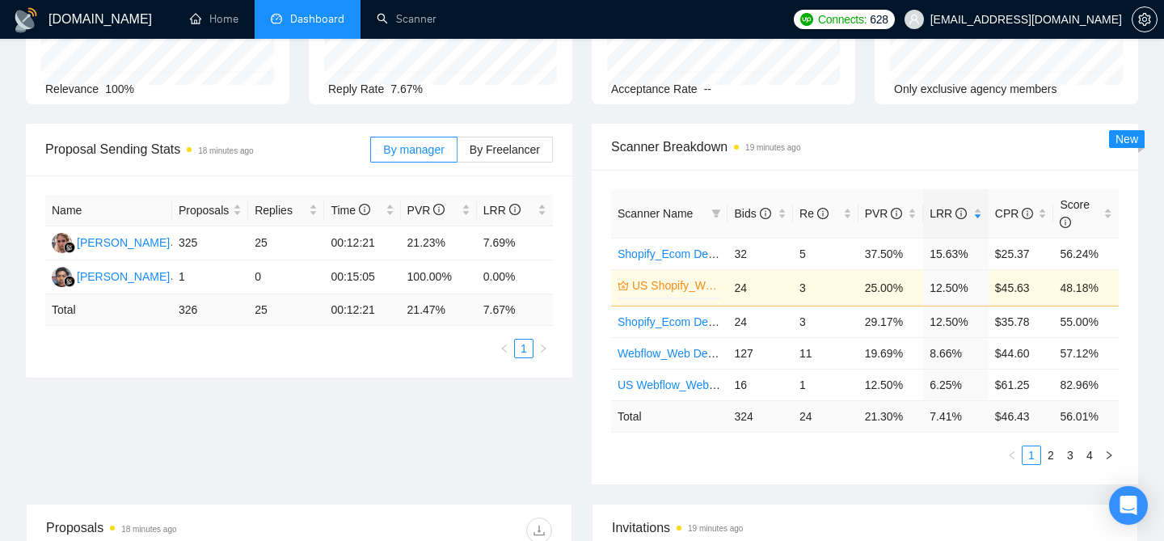
click at [901, 148] on span "Scanner Breakdown 19 minutes ago" at bounding box center [865, 147] width 508 height 20
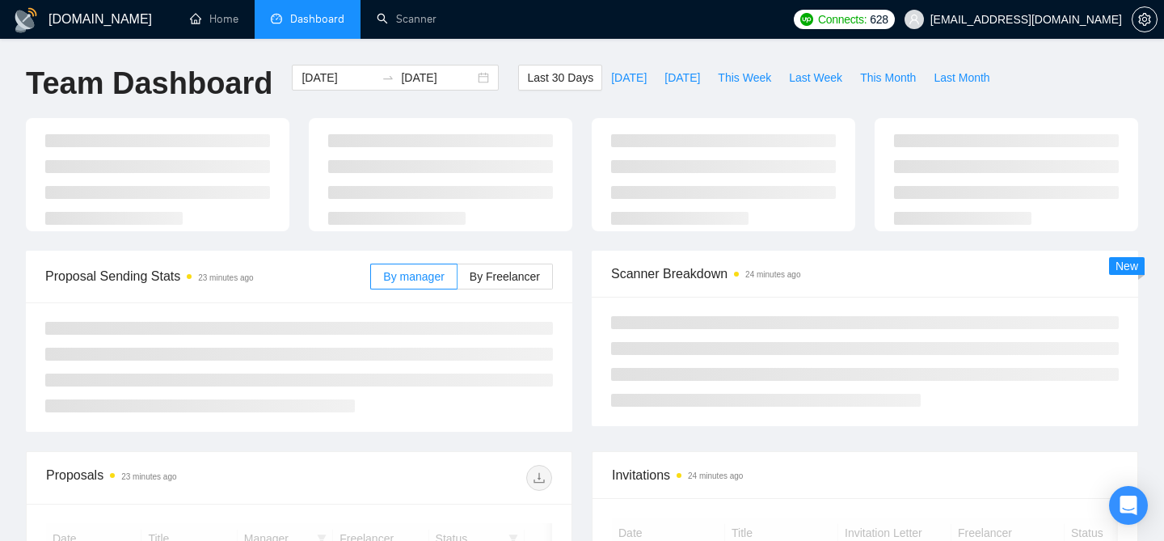
scroll to position [161, 0]
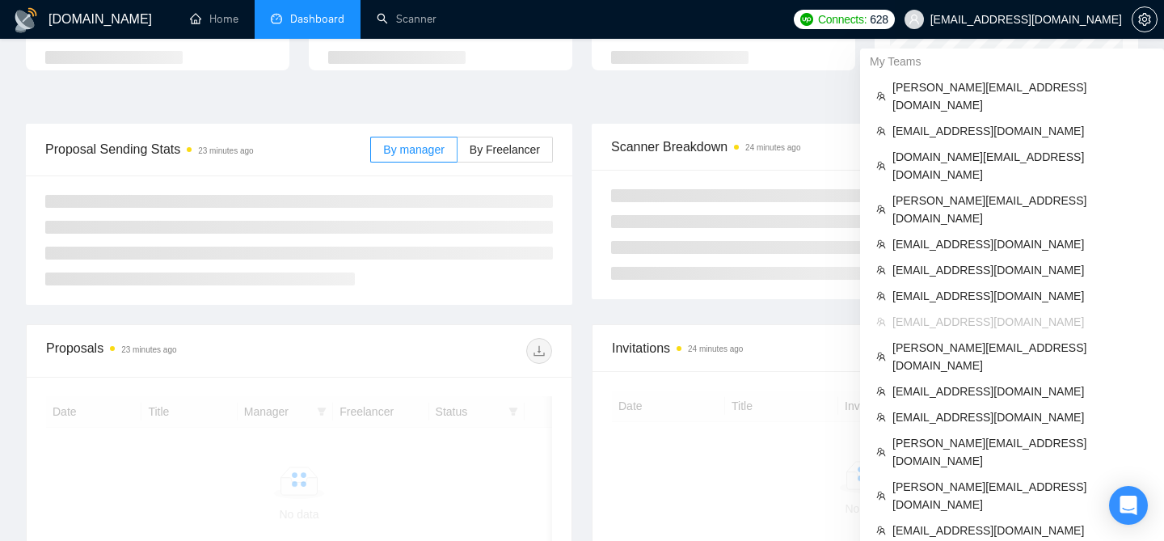
click at [1060, 19] on span "[EMAIL_ADDRESS][DOMAIN_NAME]" at bounding box center [1026, 19] width 192 height 0
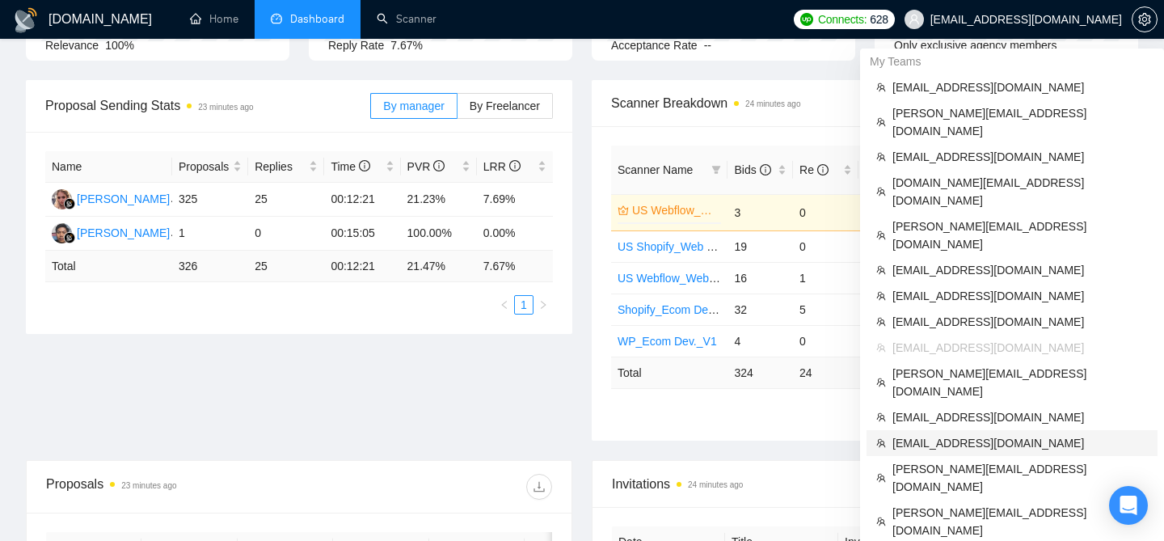
scroll to position [188, 0]
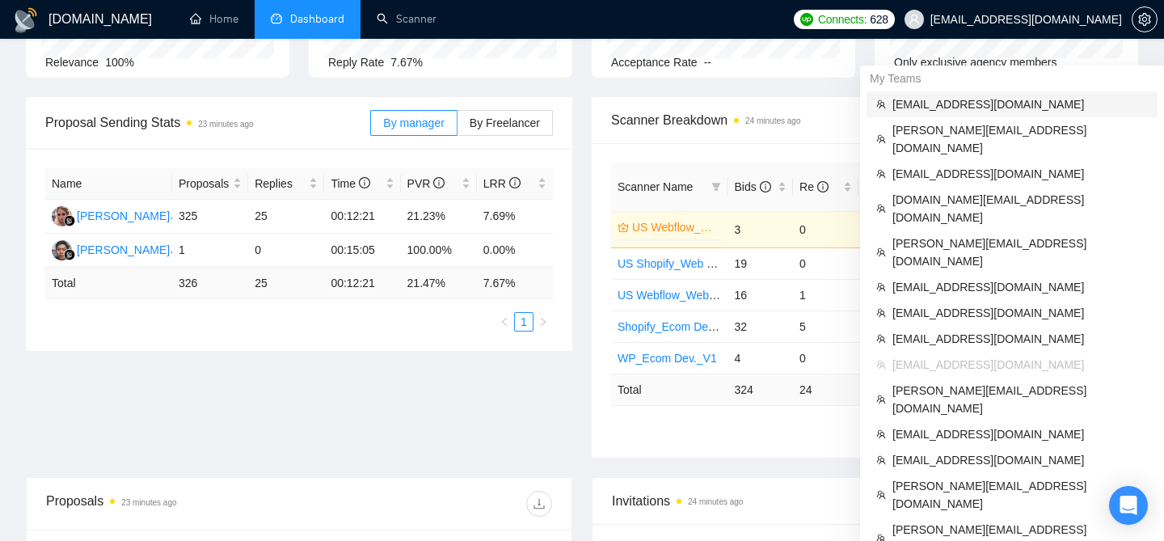
click at [930, 110] on span "[EMAIL_ADDRESS][DOMAIN_NAME]" at bounding box center [1019, 104] width 255 height 18
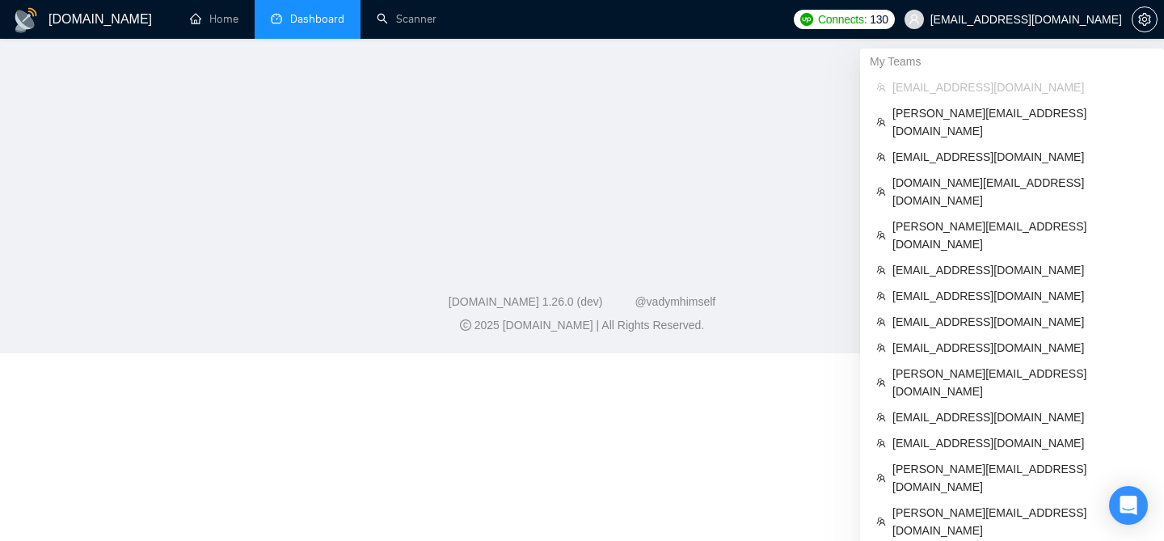
scroll to position [226, 0]
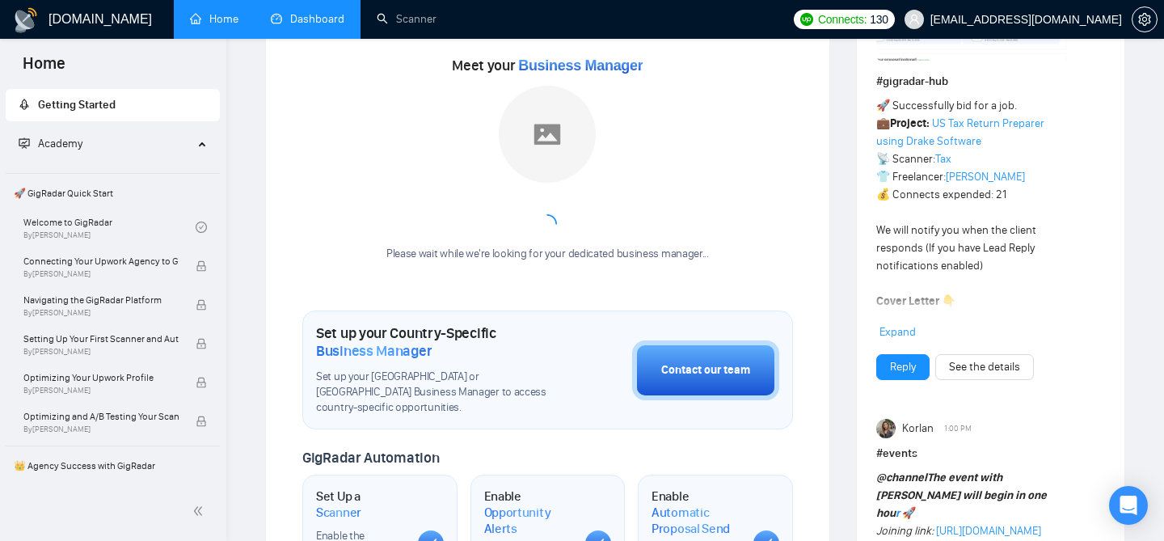
click at [293, 26] on link "Dashboard" at bounding box center [308, 19] width 74 height 14
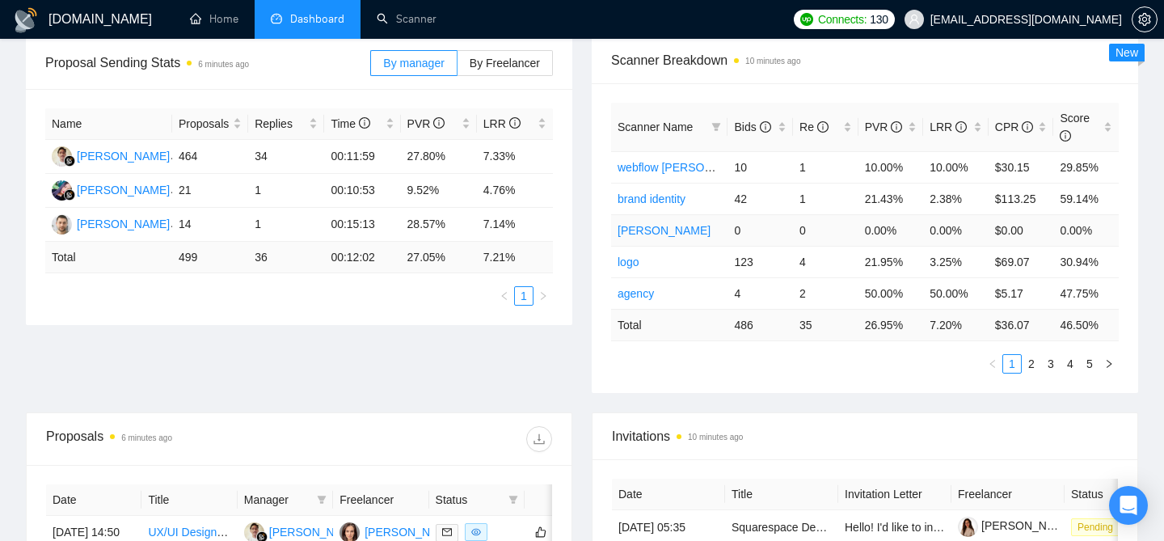
scroll to position [250, 0]
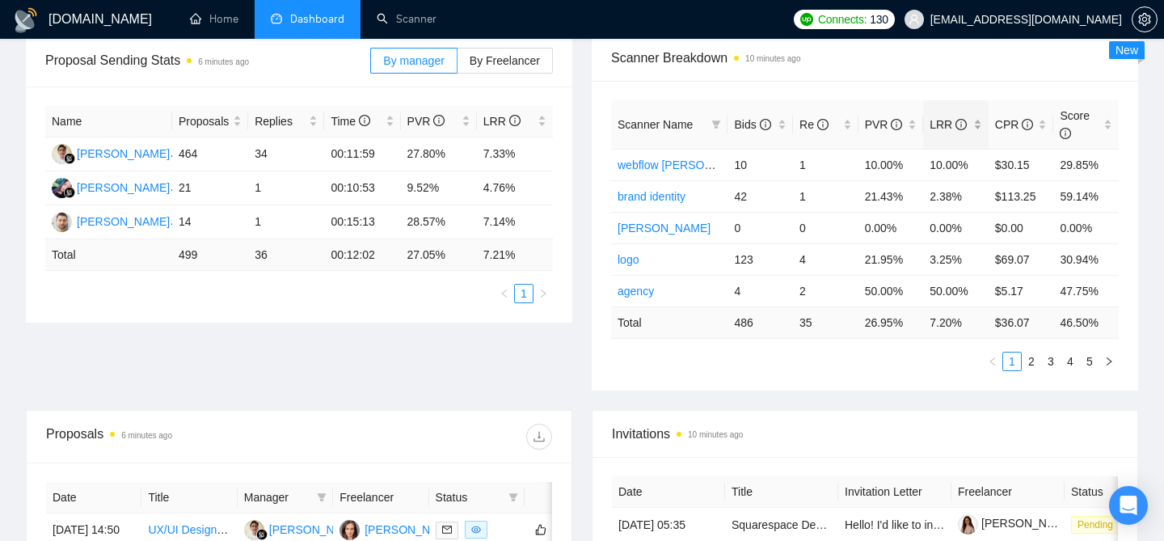
click at [981, 129] on div "LRR" at bounding box center [956, 125] width 53 height 18
click at [864, 82] on div "Scanner Name Bids Re PVR LRR CPR Score agency 4 2 50.00% 50.00% $5.17 47.75% VI…" at bounding box center [865, 236] width 546 height 310
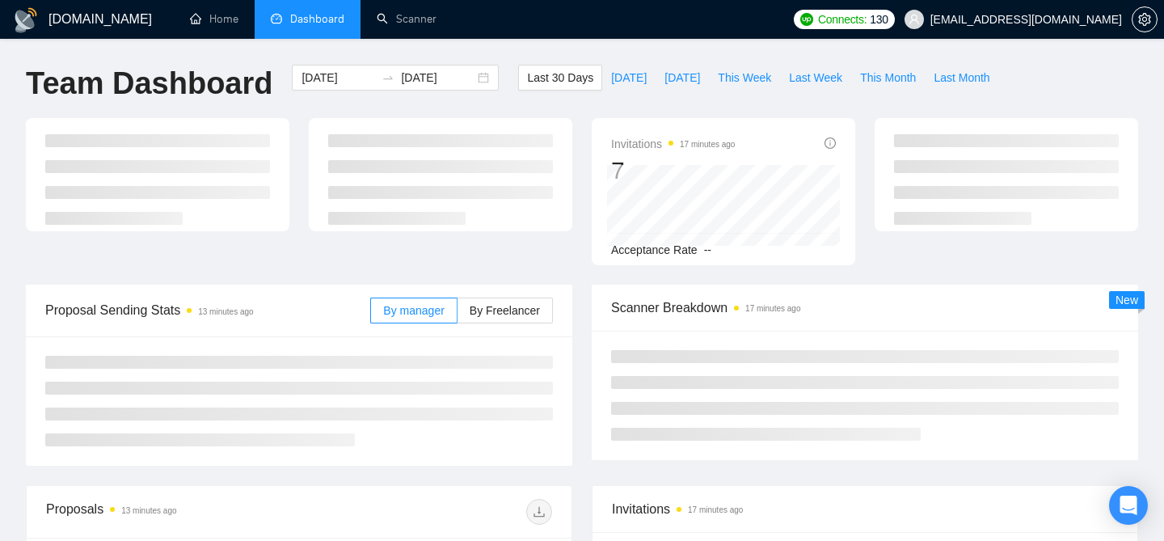
click at [985, 19] on span "[EMAIL_ADDRESS][DOMAIN_NAME]" at bounding box center [1026, 19] width 192 height 0
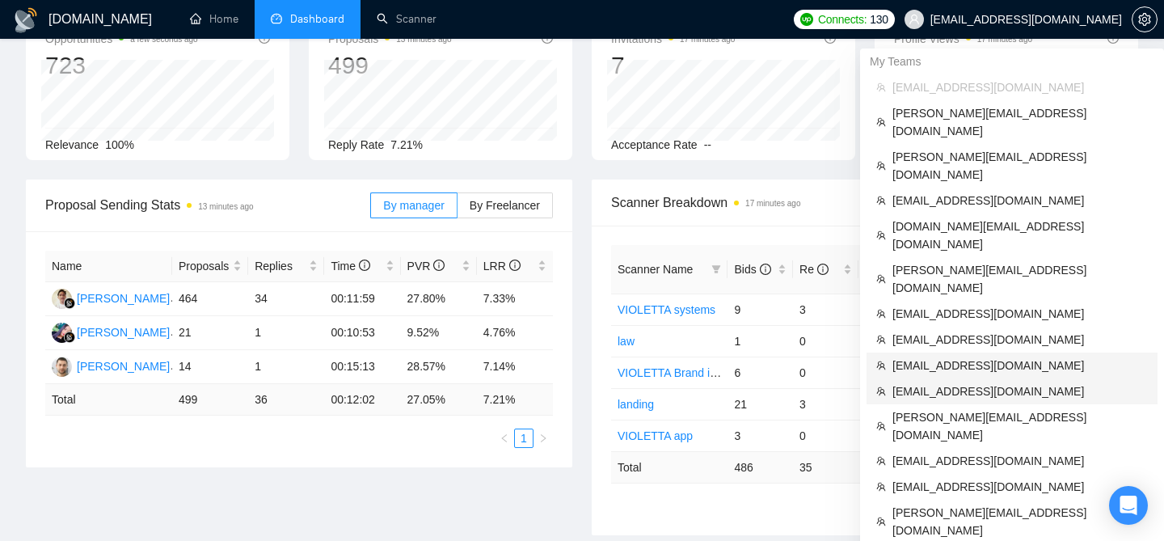
scroll to position [104, 0]
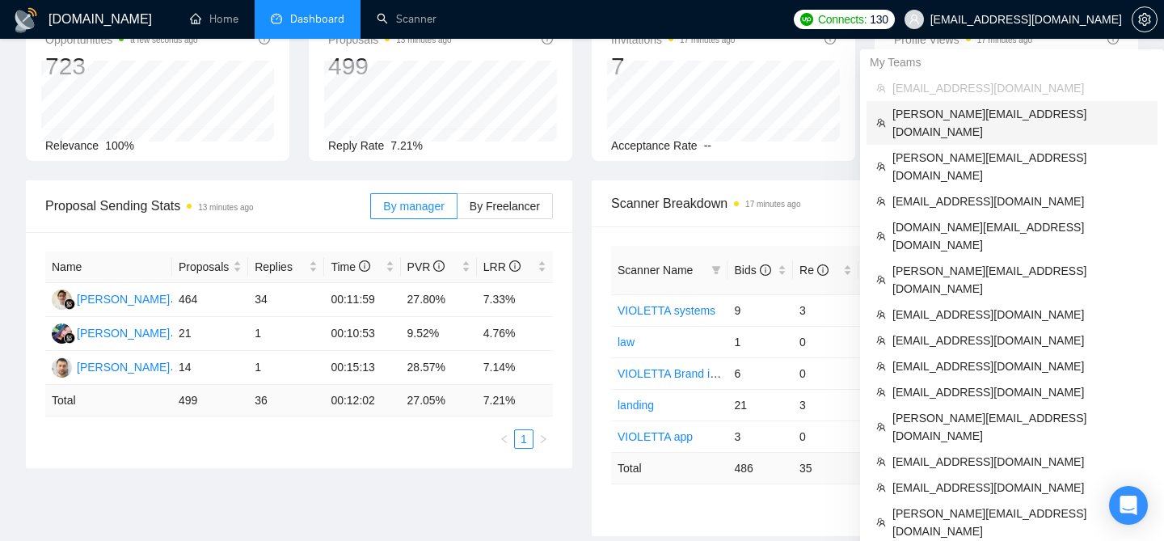
click at [952, 117] on span "[PERSON_NAME][EMAIL_ADDRESS][DOMAIN_NAME]" at bounding box center [1019, 123] width 255 height 36
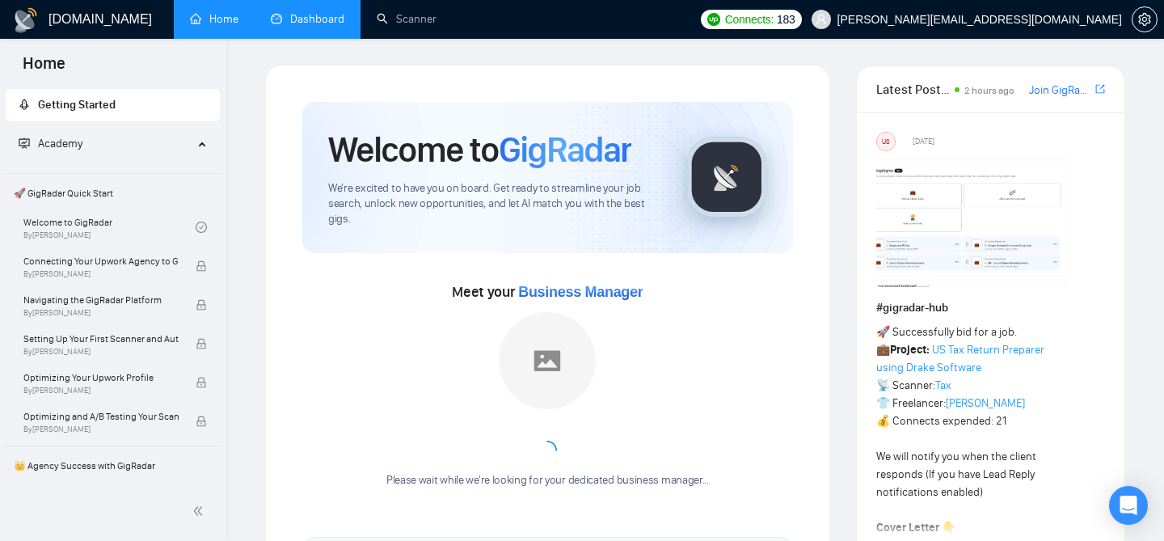
click at [318, 26] on link "Dashboard" at bounding box center [308, 19] width 74 height 14
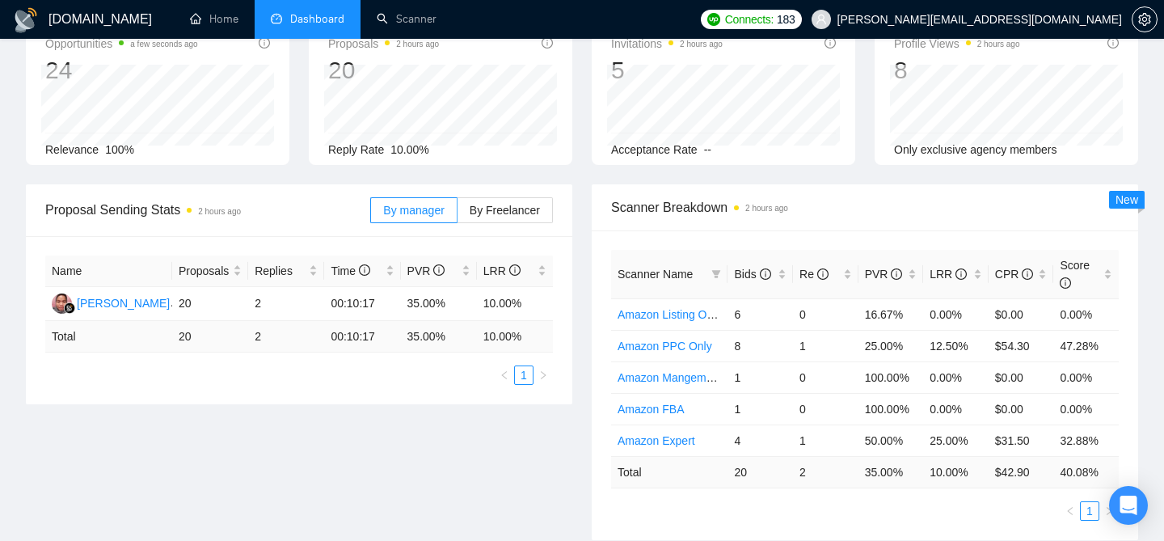
scroll to position [124, 0]
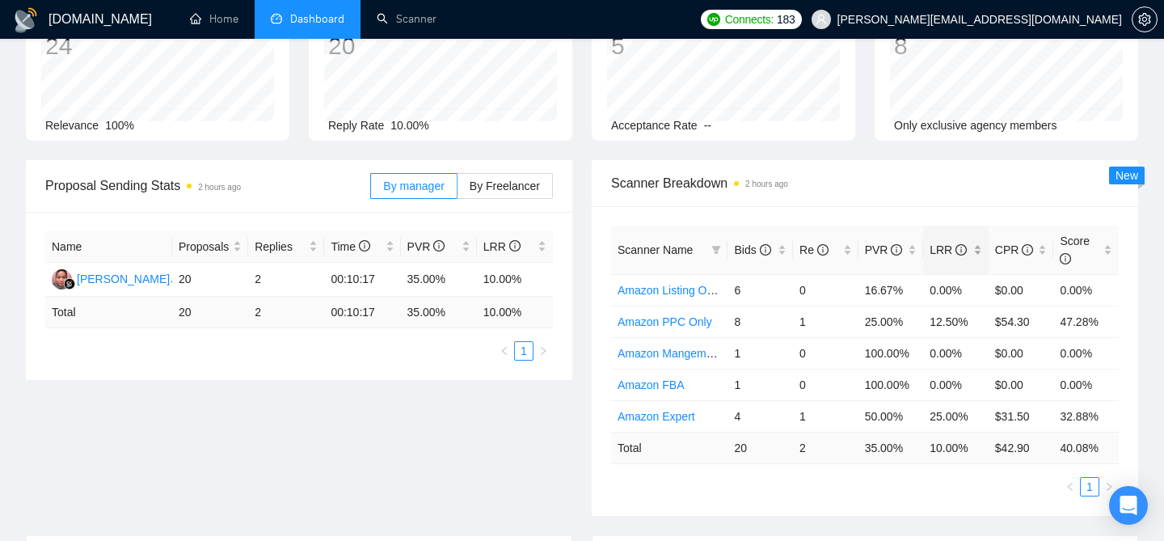
click at [980, 246] on div "LRR" at bounding box center [956, 250] width 53 height 18
click at [939, 188] on span "Scanner Breakdown 2 hours ago" at bounding box center [865, 183] width 508 height 20
